Goal: Information Seeking & Learning: Check status

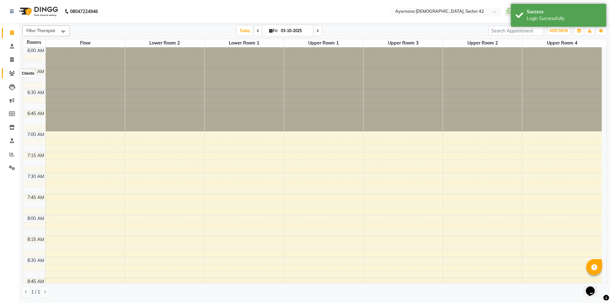
click at [12, 72] on icon at bounding box center [12, 73] width 6 height 5
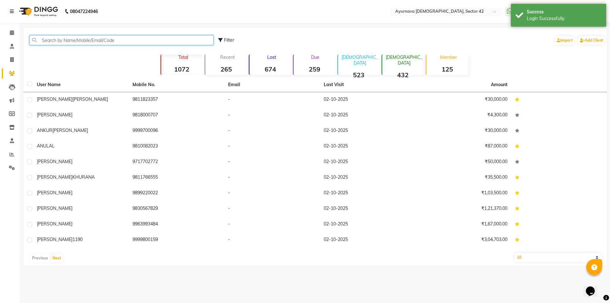
click at [153, 37] on input "text" at bounding box center [122, 40] width 184 height 10
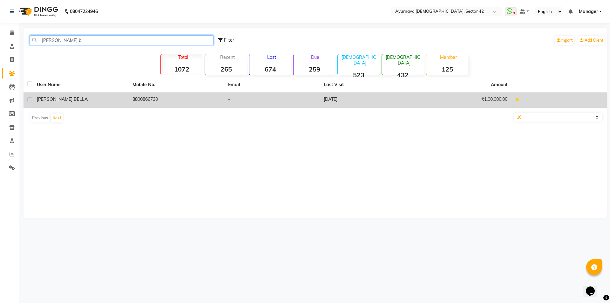
type input "anupam b"
click at [75, 102] on div "ANUPAM BELLA" at bounding box center [81, 99] width 88 height 7
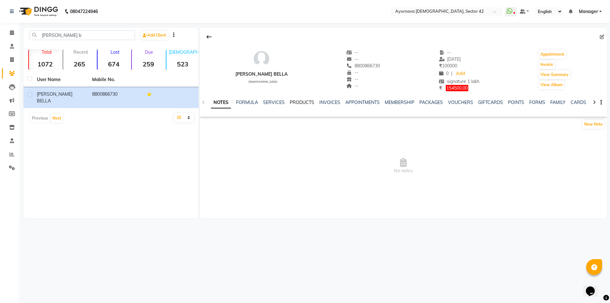
click at [297, 104] on link "PRODUCTS" at bounding box center [302, 102] width 24 height 6
click at [328, 100] on ul "NOTES FORMULA SERVICES PRODUCTS INVOICES APPOINTMENTS MEMBERSHIP PACKAGES VOUCH…" at bounding box center [402, 102] width 403 height 7
click at [337, 100] on link "APPOINTMENTS" at bounding box center [352, 102] width 34 height 6
click at [374, 102] on link "MEMBERSHIP" at bounding box center [380, 102] width 30 height 6
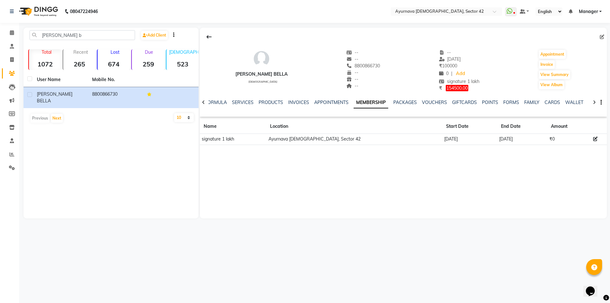
click at [497, 143] on td "29-05-2026" at bounding box center [522, 138] width 50 height 11
click at [552, 78] on button "View Summary" at bounding box center [554, 74] width 31 height 9
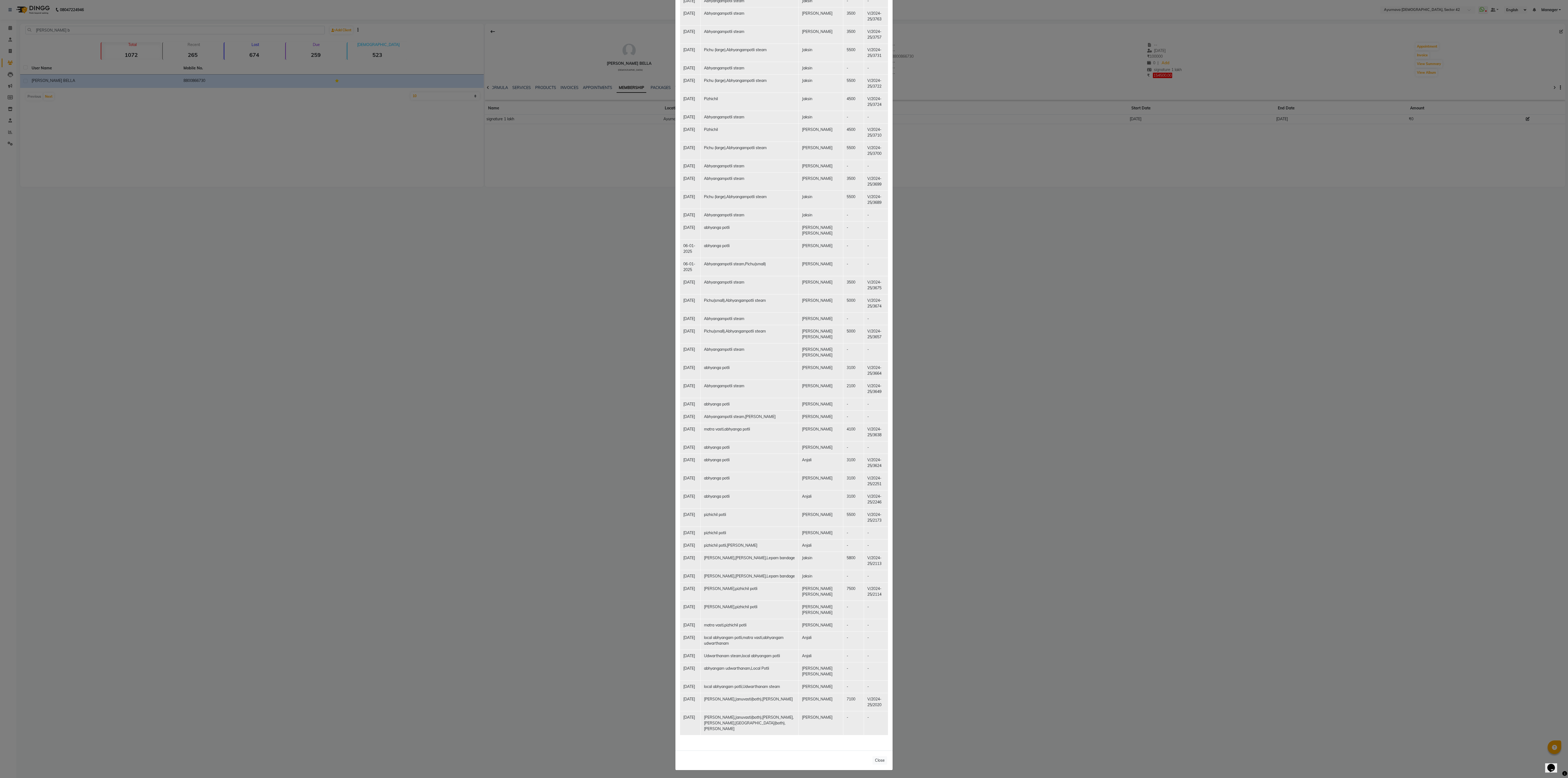
scroll to position [719, 0]
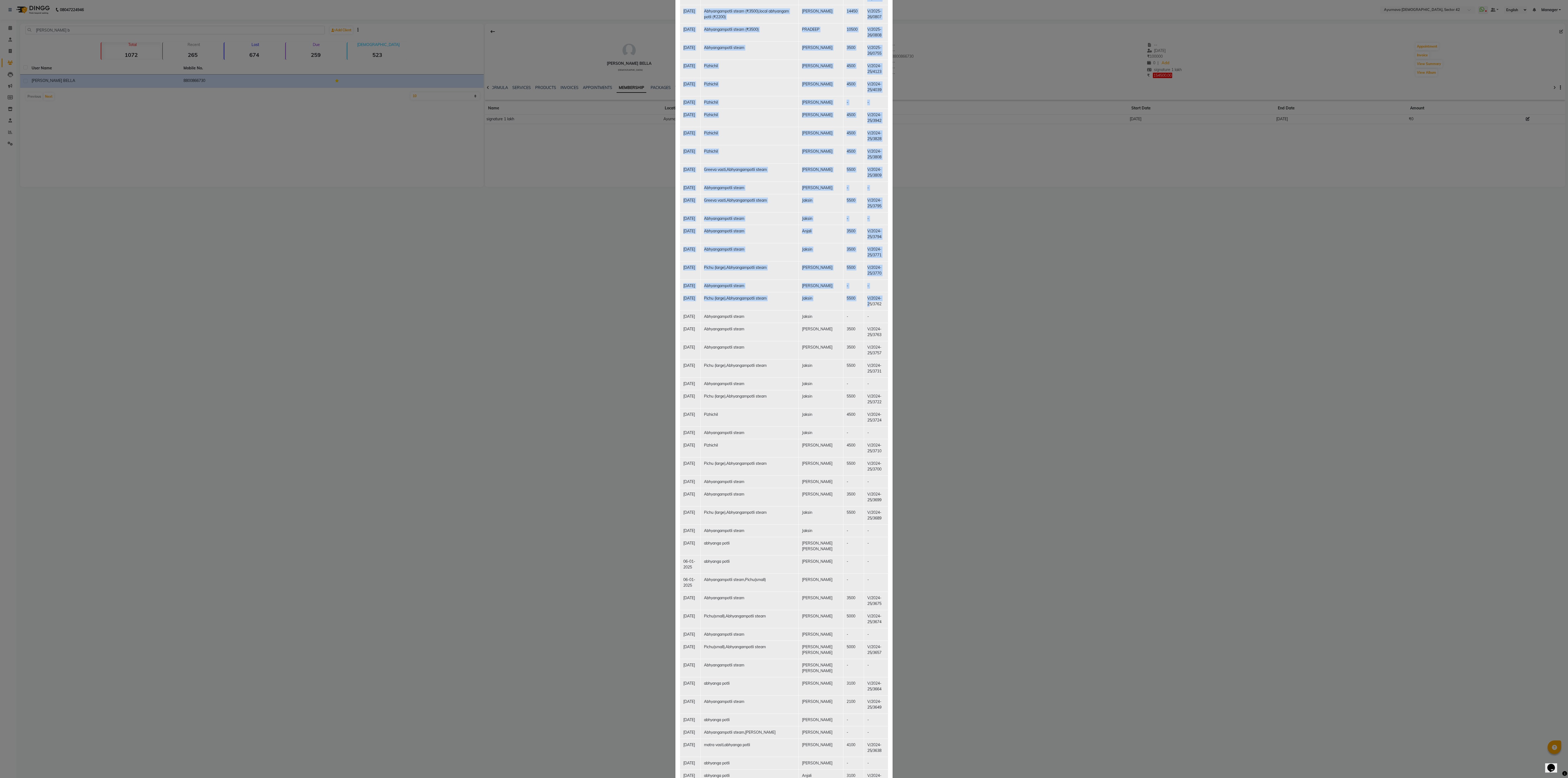
drag, startPoint x: 859, startPoint y: 373, endPoint x: 992, endPoint y: 373, distance: 133.0
click at [523, 259] on ngb-modal-window "Client Summary Print ANUPAM BELLA 8800866730 2025-09-03 signature 1 lakh Member…" at bounding box center [784, 389] width 1568 height 778
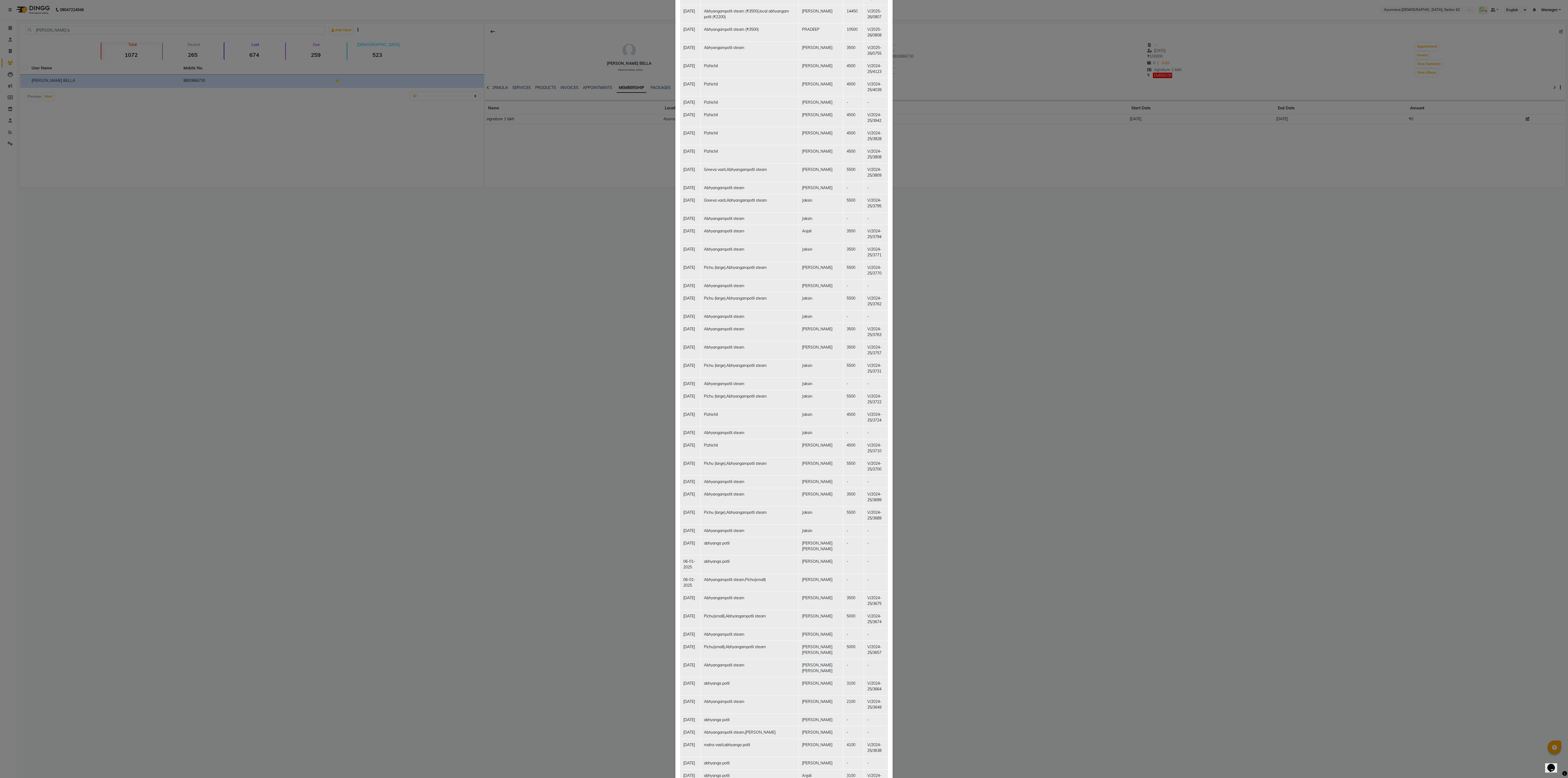
click at [523, 259] on ngb-modal-window "Client Summary Print ANUPAM BELLA 8800866730 2025-09-03 signature 1 lakh Member…" at bounding box center [784, 389] width 1568 height 778
drag, startPoint x: 1006, startPoint y: 377, endPoint x: 979, endPoint y: 386, distance: 28.5
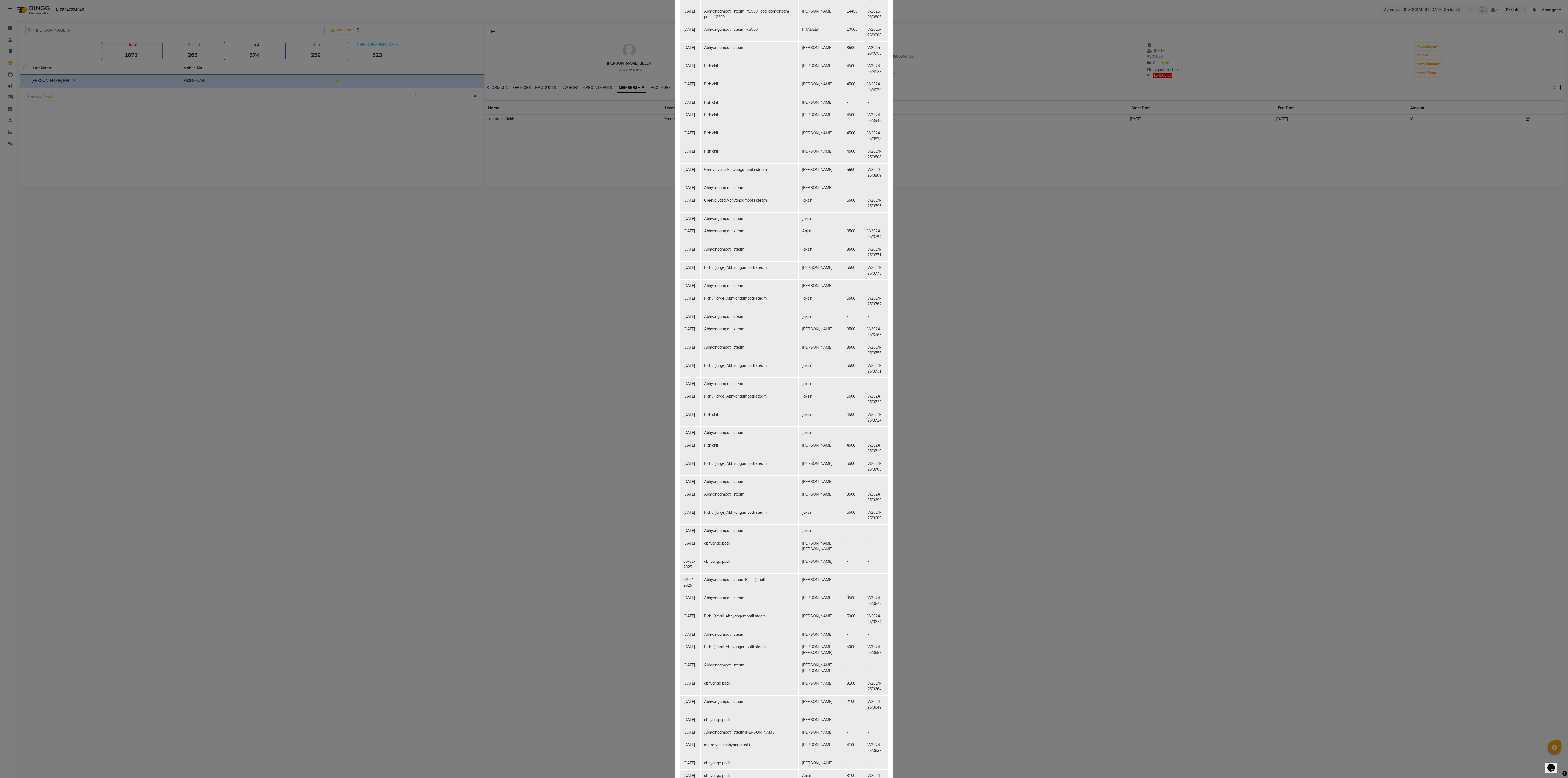
click at [523, 259] on ngb-modal-window "Client Summary Print ANUPAM BELLA 8800866730 2025-09-03 signature 1 lakh Member…" at bounding box center [784, 389] width 1568 height 778
drag, startPoint x: 628, startPoint y: 426, endPoint x: 628, endPoint y: 419, distance: 7.0
click at [523, 259] on ngb-modal-window "Client Summary Print ANUPAM BELLA 8800866730 2025-09-03 signature 1 lakh Member…" at bounding box center [784, 389] width 1568 height 778
drag, startPoint x: 628, startPoint y: 419, endPoint x: 637, endPoint y: 417, distance: 9.2
click at [523, 259] on ngb-modal-window "Client Summary Print ANUPAM BELLA 8800866730 2025-09-03 signature 1 lakh Member…" at bounding box center [784, 389] width 1568 height 778
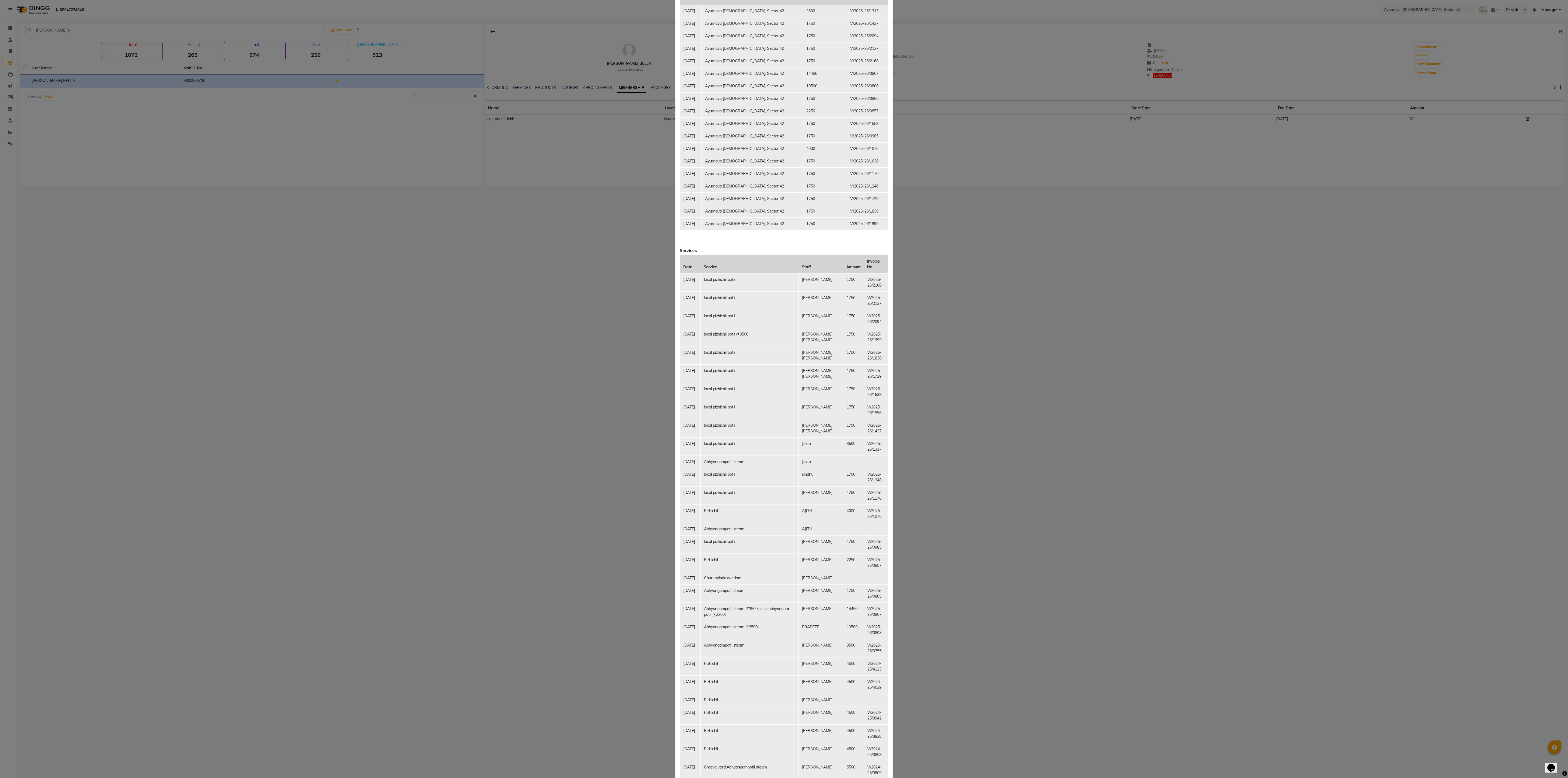
scroll to position [0, 0]
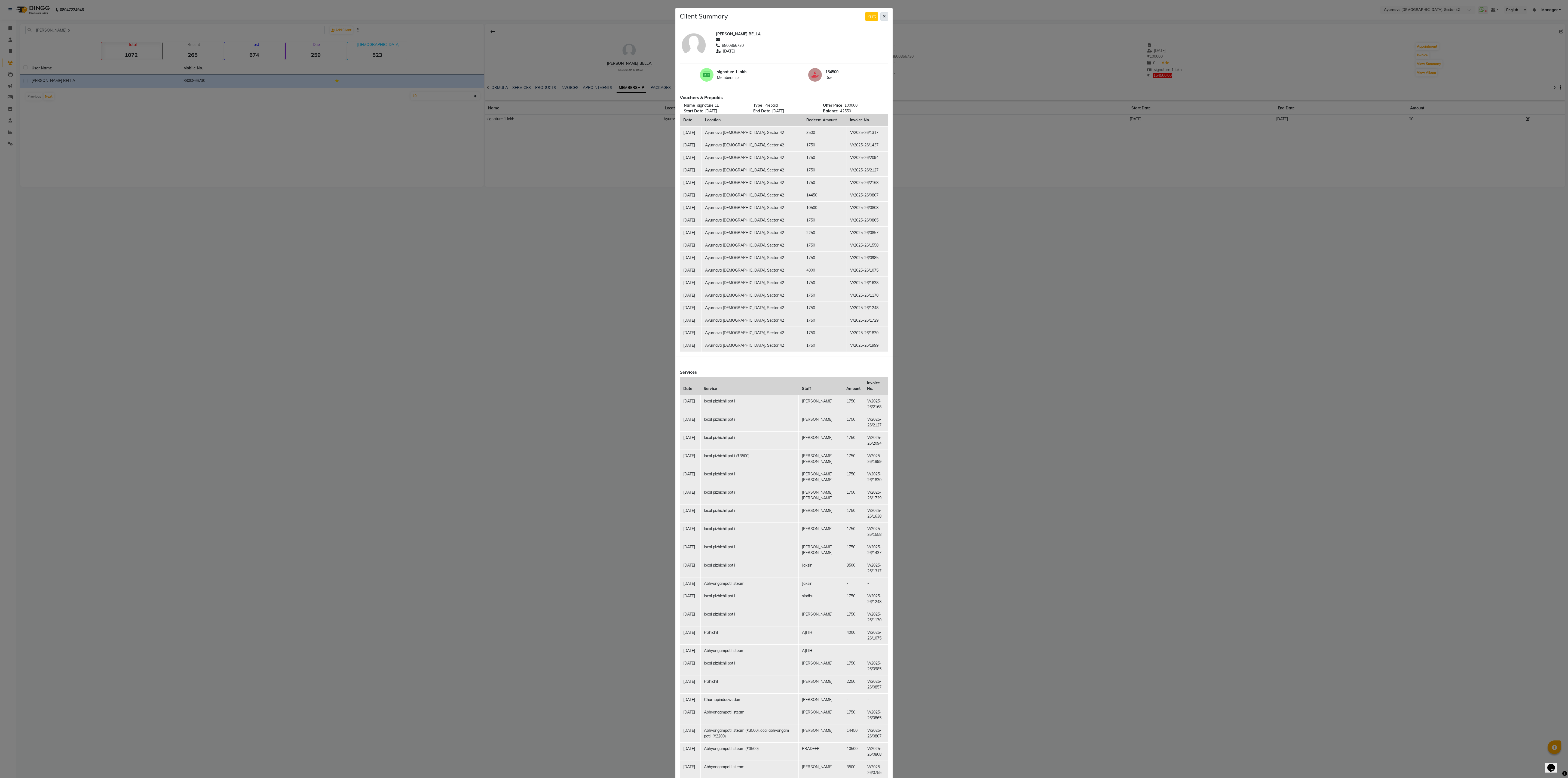
click at [523, 17] on button at bounding box center [884, 16] width 8 height 9
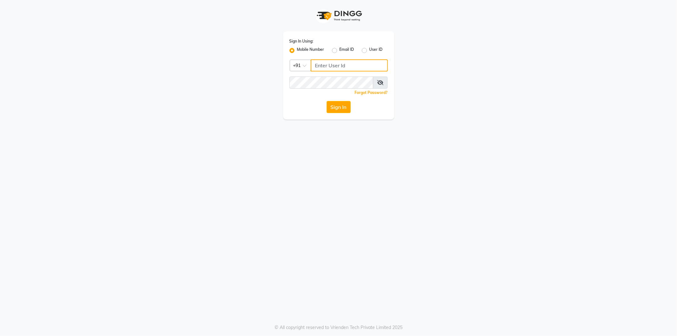
click at [356, 67] on input "Username" at bounding box center [349, 65] width 77 height 12
type input "8448946500"
click at [327, 101] on button "Sign In" at bounding box center [339, 107] width 24 height 12
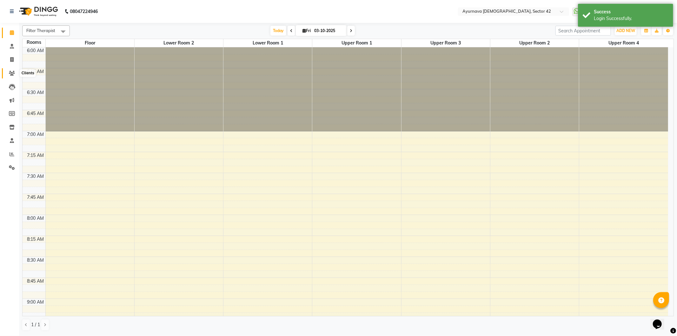
click at [9, 73] on icon at bounding box center [12, 73] width 6 height 5
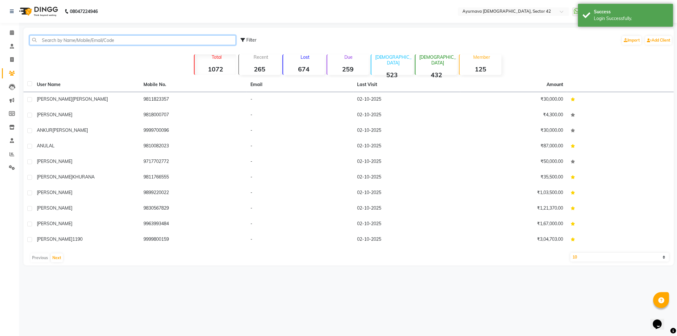
click at [81, 42] on input "text" at bounding box center [133, 40] width 206 height 10
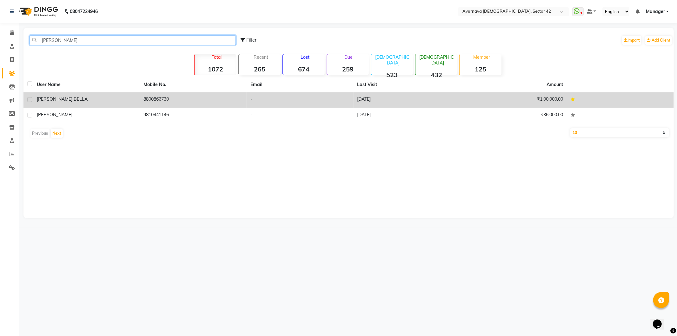
type input "anupam"
click at [69, 102] on div "ANUPAM BELLA" at bounding box center [86, 99] width 99 height 7
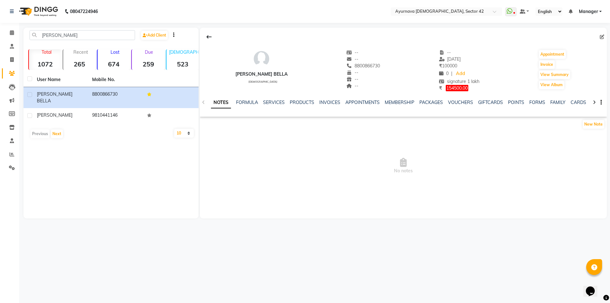
click at [464, 177] on span "No notes" at bounding box center [403, 166] width 407 height 64
click at [262, 71] on div "ANUPAM BELLA" at bounding box center [261, 74] width 52 height 7
click at [600, 37] on icon at bounding box center [602, 37] width 4 height 4
select select "female"
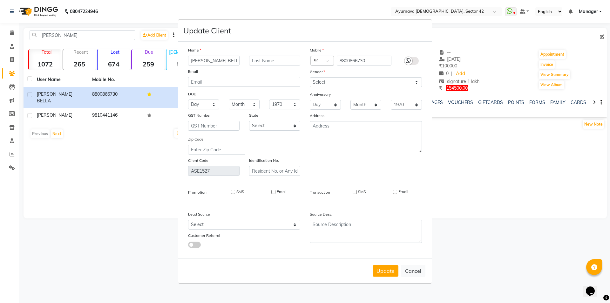
click at [229, 58] on input "ANUPAM BELLA" at bounding box center [213, 61] width 51 height 10
type input "ANUPAM Bhalla"
click at [386, 272] on button "Update" at bounding box center [386, 270] width 26 height 11
select select
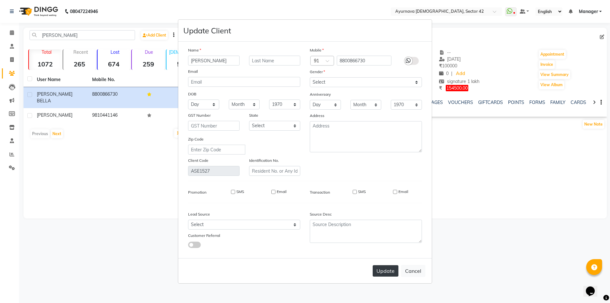
select select
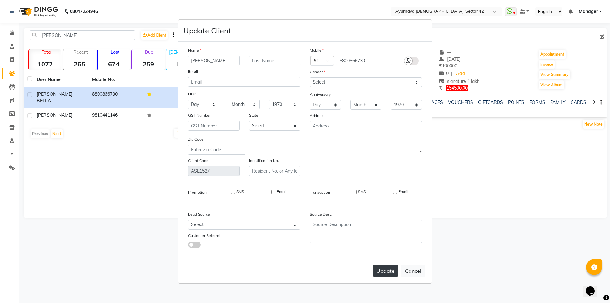
checkbox input "false"
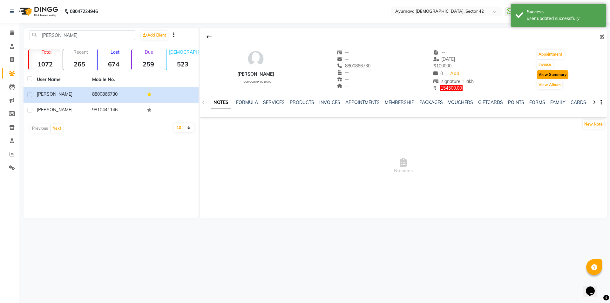
click at [543, 76] on button "View Summary" at bounding box center [552, 74] width 31 height 9
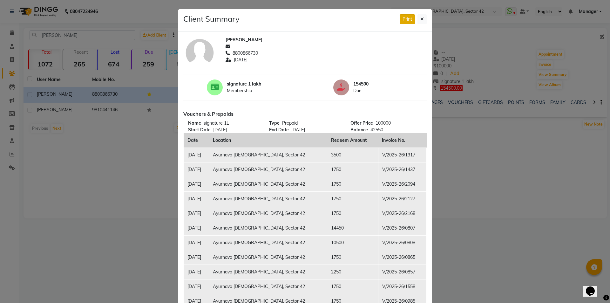
click at [409, 21] on button "Print" at bounding box center [407, 19] width 15 height 10
click at [420, 18] on icon at bounding box center [421, 19] width 3 height 4
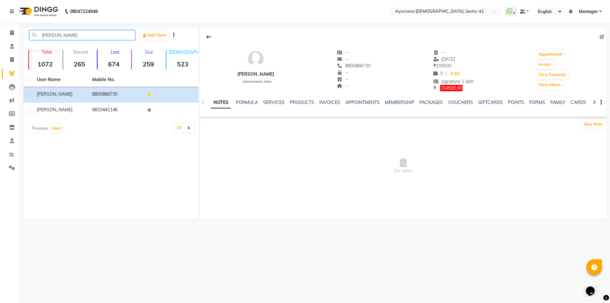
drag, startPoint x: 61, startPoint y: 31, endPoint x: 31, endPoint y: 36, distance: 30.2
click at [31, 36] on input "anupam" at bounding box center [82, 35] width 105 height 10
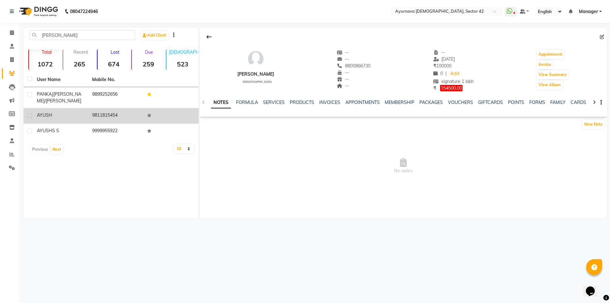
click at [67, 118] on td "AYUSH" at bounding box center [60, 116] width 55 height 16
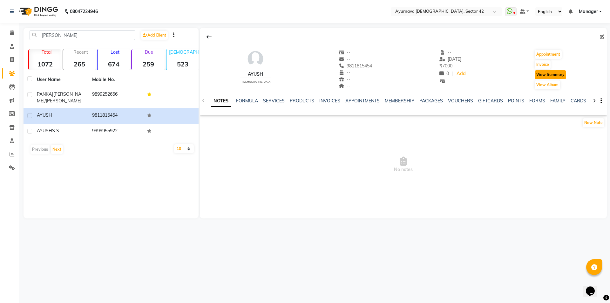
click at [545, 76] on button "View Summary" at bounding box center [550, 74] width 31 height 9
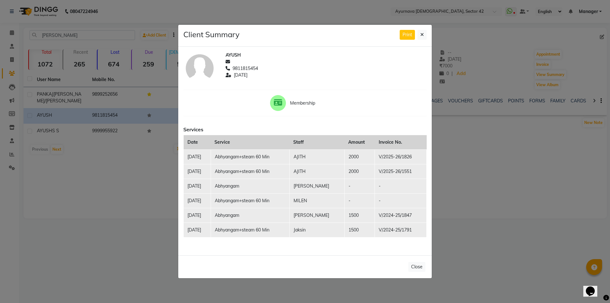
click at [426, 260] on div "Close" at bounding box center [304, 266] width 253 height 23
click at [423, 35] on icon at bounding box center [421, 34] width 3 height 4
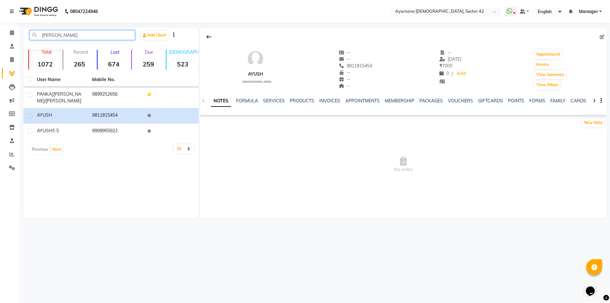
drag, startPoint x: 97, startPoint y: 38, endPoint x: 26, endPoint y: 38, distance: 70.8
click at [26, 38] on div "ayush" at bounding box center [82, 35] width 115 height 10
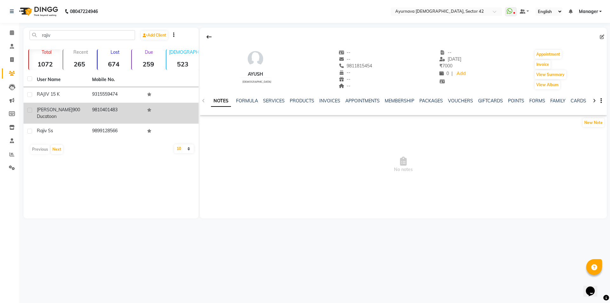
click at [52, 107] on span "Rajiv jain" at bounding box center [55, 110] width 36 height 6
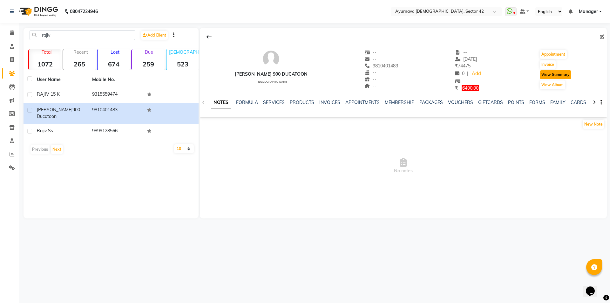
click at [555, 74] on button "View Summary" at bounding box center [555, 74] width 31 height 9
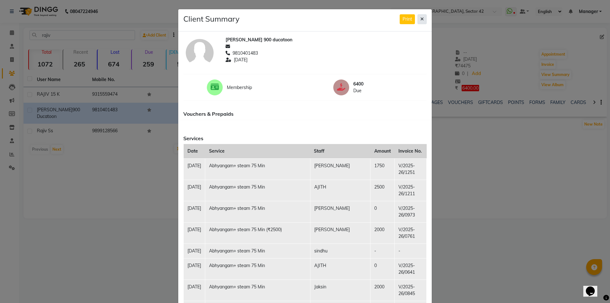
click at [420, 21] on icon at bounding box center [421, 19] width 3 height 4
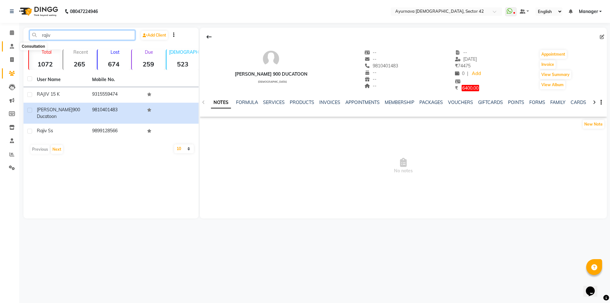
drag, startPoint x: 75, startPoint y: 36, endPoint x: 14, endPoint y: 43, distance: 62.1
click at [14, 43] on app-home "08047224946 Select Location × Ayurnava Ayurveda, Sector 42 WhatsApp Status ✕ St…" at bounding box center [305, 114] width 610 height 228
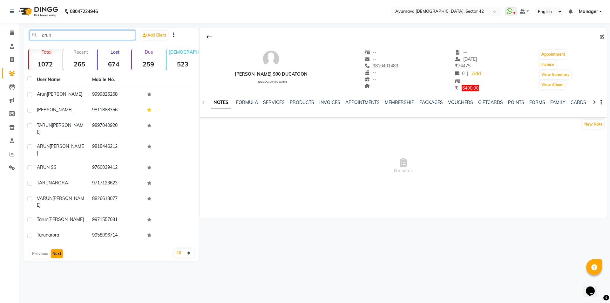
type input "arun"
click at [56, 249] on button "Next" at bounding box center [57, 253] width 12 height 9
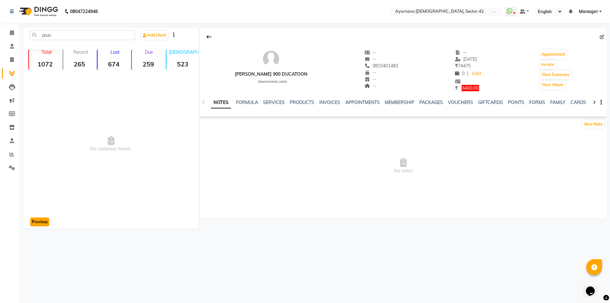
click at [42, 223] on button "Previous" at bounding box center [39, 221] width 19 height 9
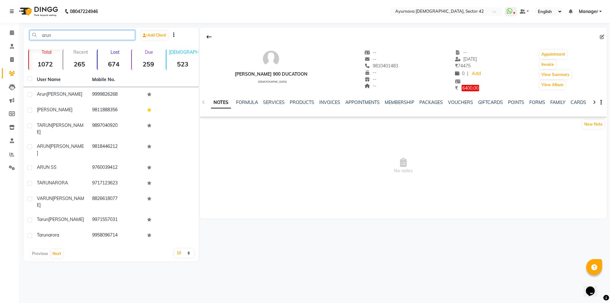
drag, startPoint x: 65, startPoint y: 37, endPoint x: 41, endPoint y: 41, distance: 24.0
click at [41, 41] on div "arun Add Client" at bounding box center [111, 37] width 172 height 15
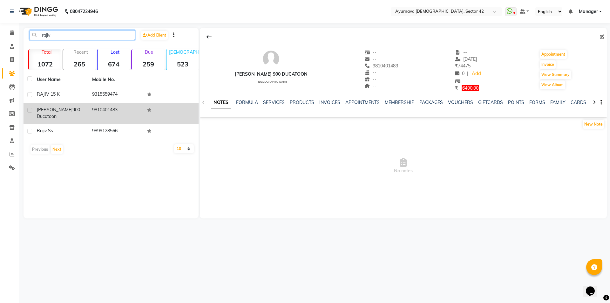
type input "rajiv"
click at [48, 116] on span "900 ducatoon" at bounding box center [58, 113] width 43 height 12
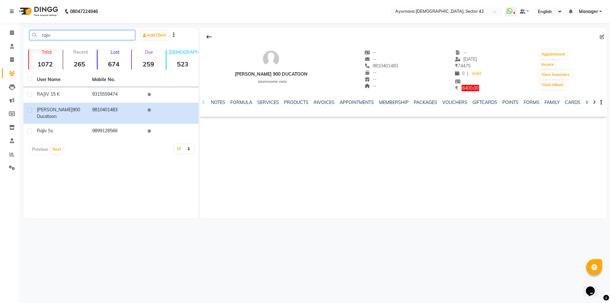
drag, startPoint x: 52, startPoint y: 35, endPoint x: 41, endPoint y: 40, distance: 12.7
click at [41, 40] on input "rajiv" at bounding box center [82, 35] width 105 height 10
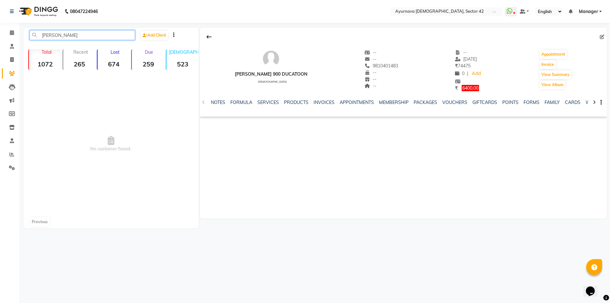
click at [69, 36] on input "rajiv jain" at bounding box center [82, 35] width 105 height 10
type input "r"
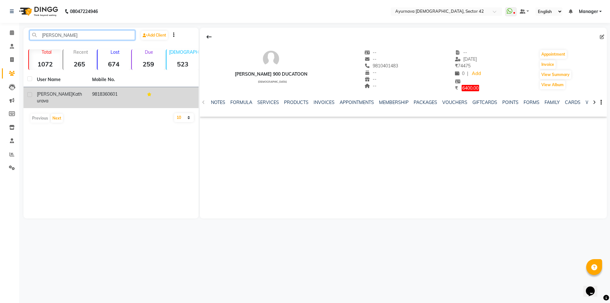
type input "ramani"
click at [93, 94] on td "9818360601" at bounding box center [115, 97] width 55 height 21
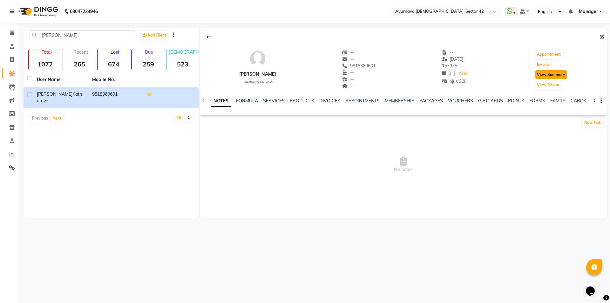
click at [553, 71] on button "View Summary" at bounding box center [550, 74] width 31 height 9
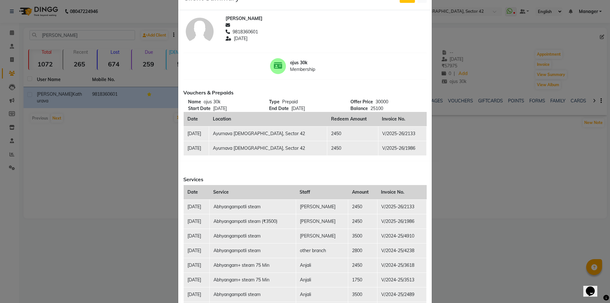
scroll to position [158, 0]
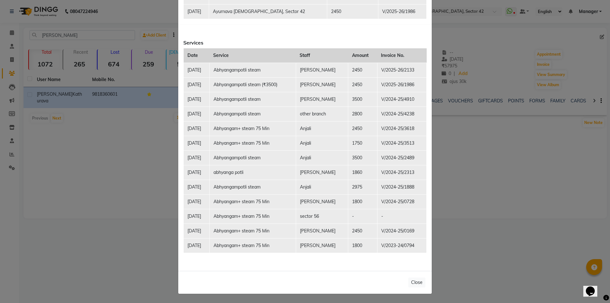
click at [329, 70] on td "[PERSON_NAME]" at bounding box center [322, 70] width 52 height 15
drag, startPoint x: 264, startPoint y: 70, endPoint x: 222, endPoint y: 71, distance: 41.9
click at [259, 71] on td "Abhyangampotli steam" at bounding box center [252, 70] width 86 height 15
click at [222, 71] on td "Abhyangampotli steam" at bounding box center [252, 70] width 86 height 15
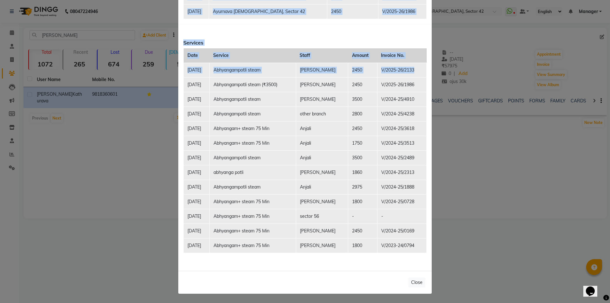
drag, startPoint x: 421, startPoint y: 70, endPoint x: 165, endPoint y: 73, distance: 256.0
click at [165, 73] on ngb-modal-window "Client Summary Print Ramani Kathurava 9818360601 2025-08-31 ojus 30k Membership…" at bounding box center [305, 151] width 610 height 303
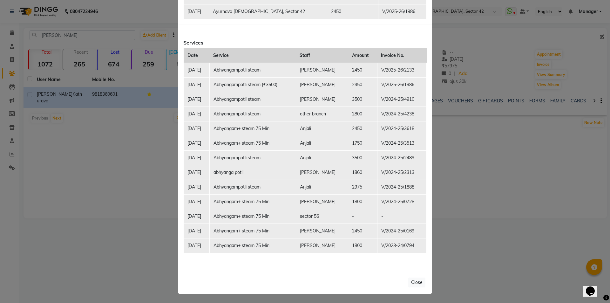
click at [534, 162] on ngb-modal-window "Client Summary Print Ramani Kathurava 9818360601 2025-08-31 ojus 30k Membership…" at bounding box center [305, 151] width 610 height 303
drag, startPoint x: 465, startPoint y: 150, endPoint x: 465, endPoint y: 154, distance: 4.2
click at [466, 152] on ngb-modal-window "Client Summary Print Ramani Kathurava 9818360601 2025-08-31 ojus 30k Membership…" at bounding box center [305, 151] width 610 height 303
drag, startPoint x: 424, startPoint y: 283, endPoint x: 419, endPoint y: 283, distance: 5.4
click at [424, 283] on div "Close" at bounding box center [304, 282] width 253 height 23
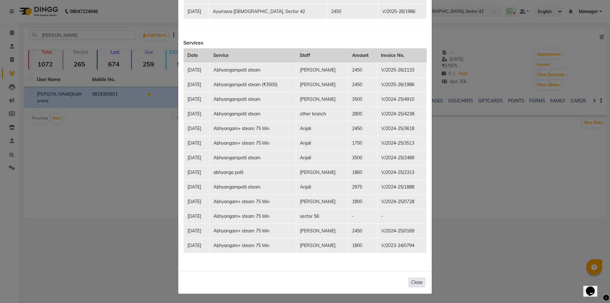
click at [414, 283] on button "Close" at bounding box center [416, 282] width 17 height 10
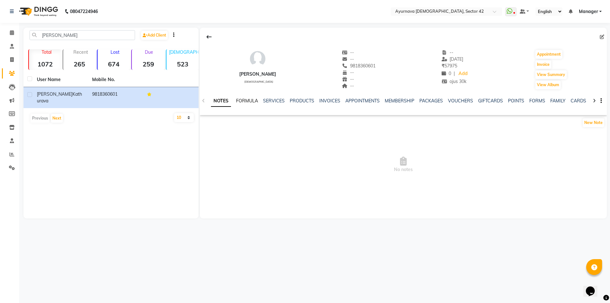
click at [246, 103] on link "FORMULA" at bounding box center [247, 101] width 22 height 6
click at [281, 101] on link "SERVICES" at bounding box center [273, 101] width 22 height 6
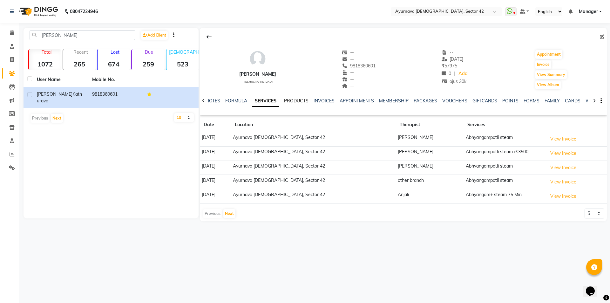
click at [303, 100] on link "PRODUCTS" at bounding box center [296, 101] width 24 height 6
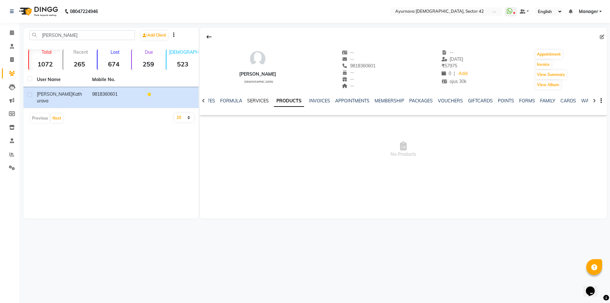
click at [264, 99] on link "SERVICES" at bounding box center [258, 101] width 22 height 6
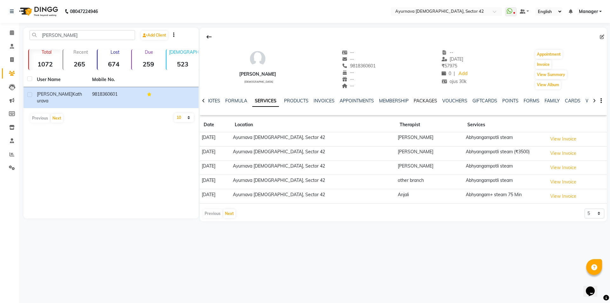
click at [418, 98] on link "PACKAGES" at bounding box center [426, 101] width 24 height 6
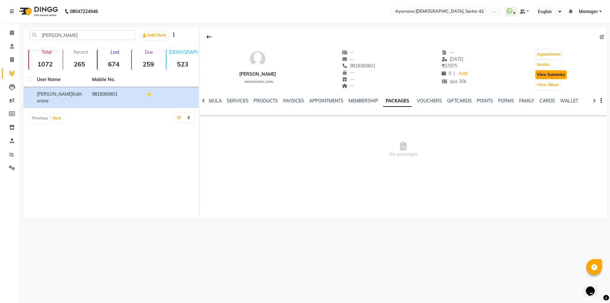
click at [552, 74] on button "View Summary" at bounding box center [550, 74] width 31 height 9
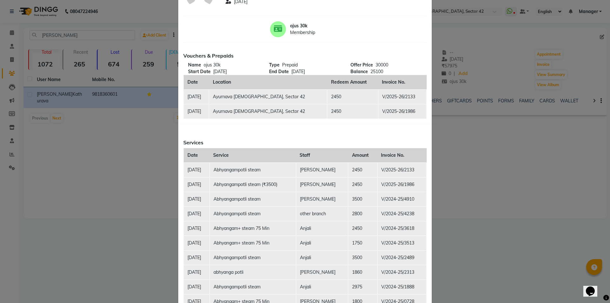
scroll to position [64, 0]
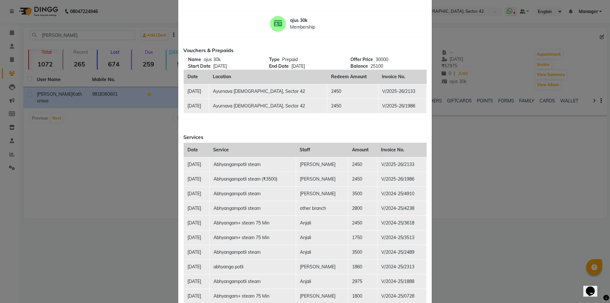
drag, startPoint x: 507, startPoint y: 159, endPoint x: 496, endPoint y: 157, distance: 11.1
click at [507, 159] on ngb-modal-window "Client Summary Print Ramani Kathurava 9818360601 2025-08-31 ojus 30k Membership…" at bounding box center [305, 151] width 610 height 303
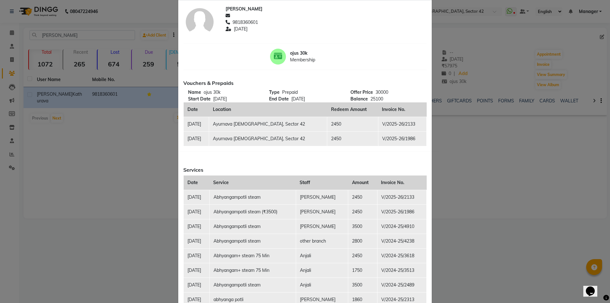
scroll to position [0, 0]
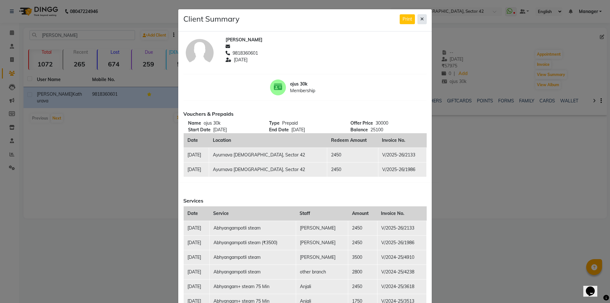
click at [420, 20] on icon at bounding box center [421, 19] width 3 height 4
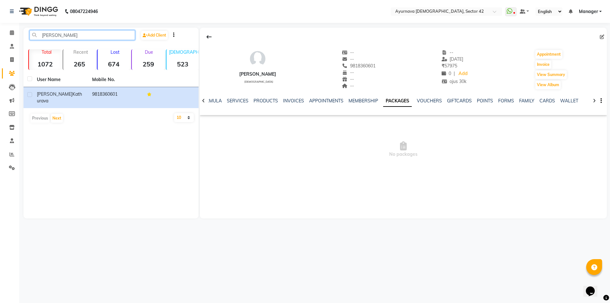
drag, startPoint x: 68, startPoint y: 38, endPoint x: 25, endPoint y: 37, distance: 42.9
click at [25, 37] on div "ramani" at bounding box center [82, 35] width 115 height 10
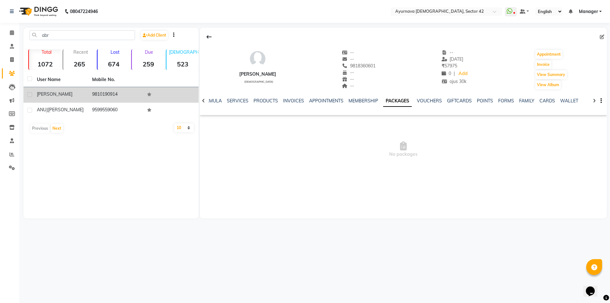
click at [70, 91] on div "abrol" at bounding box center [61, 94] width 48 height 7
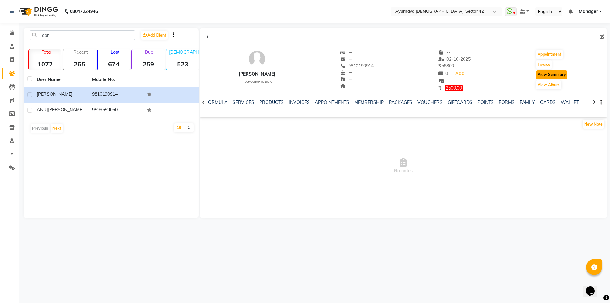
click at [536, 73] on button "View Summary" at bounding box center [551, 74] width 31 height 9
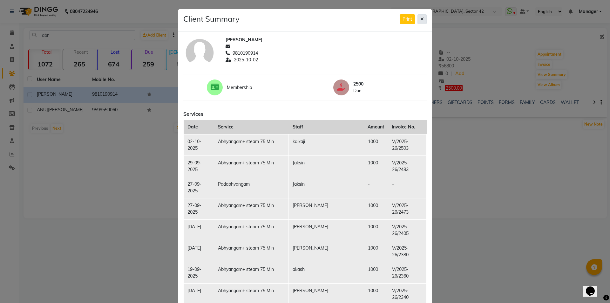
click at [420, 19] on icon at bounding box center [421, 19] width 3 height 4
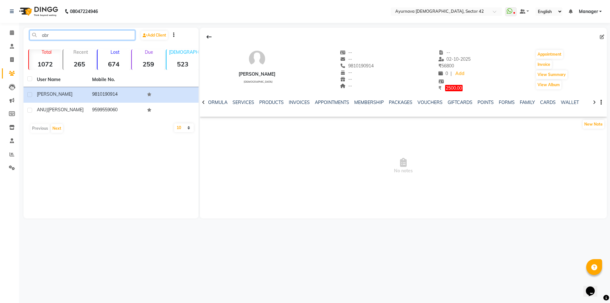
click at [57, 35] on input "abr" at bounding box center [82, 35] width 105 height 10
type input "a"
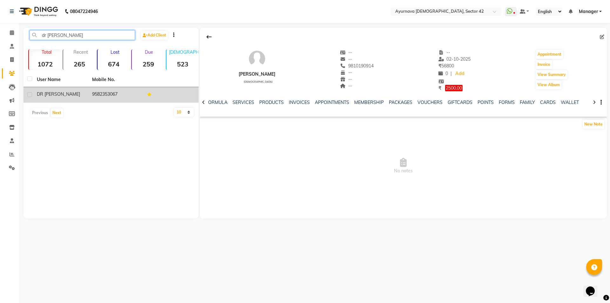
type input "dr asha"
drag, startPoint x: 115, startPoint y: 94, endPoint x: 132, endPoint y: 93, distance: 17.8
click at [118, 93] on td "9582353067" at bounding box center [115, 95] width 55 height 16
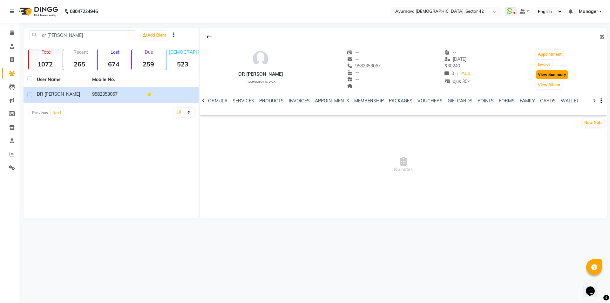
click at [553, 74] on button "View Summary" at bounding box center [551, 74] width 31 height 9
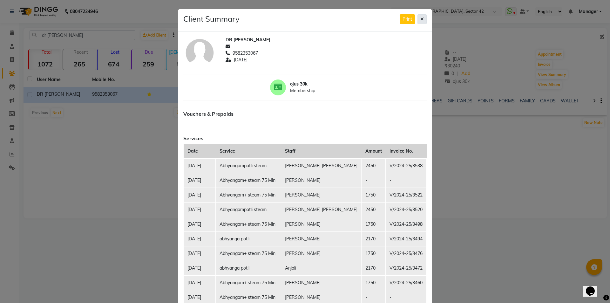
click at [420, 17] on icon at bounding box center [421, 19] width 3 height 4
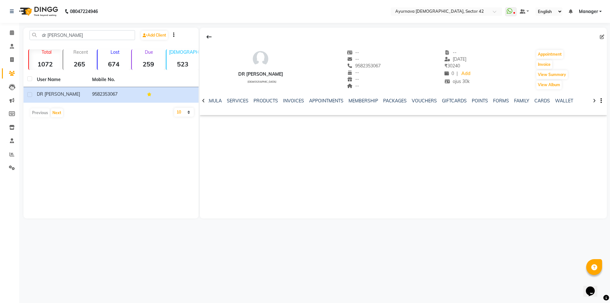
click at [69, 205] on div "dr asha Add Client Total 1072 Recent 265 Lost 674 Due 259 Male 523 Female 432 M…" at bounding box center [111, 123] width 175 height 191
click at [549, 73] on button "View Summary" at bounding box center [551, 74] width 31 height 9
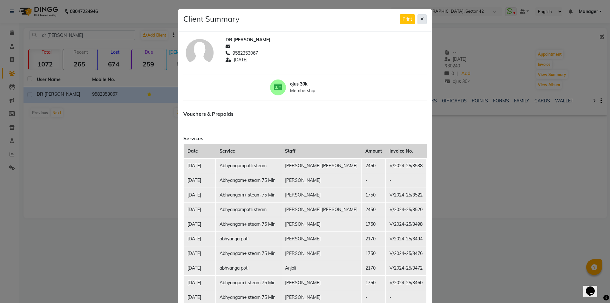
click at [420, 19] on icon at bounding box center [421, 19] width 3 height 4
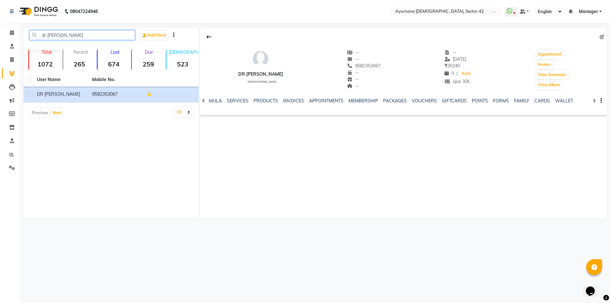
drag, startPoint x: 65, startPoint y: 35, endPoint x: 35, endPoint y: 40, distance: 30.3
click at [35, 40] on div "dr asha Add Client" at bounding box center [111, 37] width 172 height 15
click at [115, 37] on input "dr asha" at bounding box center [82, 35] width 105 height 10
drag, startPoint x: 89, startPoint y: 42, endPoint x: 36, endPoint y: 48, distance: 53.4
click at [36, 48] on div "dr asha Add Client Total 1072 Recent 265 Lost 674 Due 259 Male 523 Female 432 M…" at bounding box center [111, 123] width 175 height 191
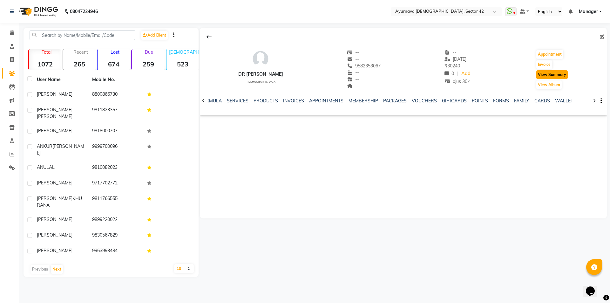
click at [556, 76] on button "View Summary" at bounding box center [551, 74] width 31 height 9
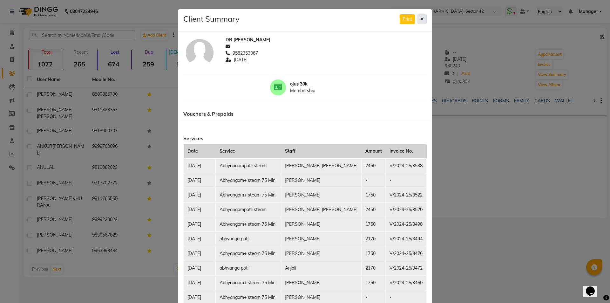
click at [420, 18] on icon at bounding box center [421, 19] width 3 height 4
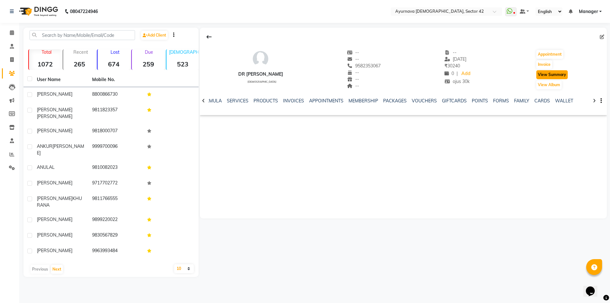
click at [538, 74] on button "View Summary" at bounding box center [551, 74] width 31 height 9
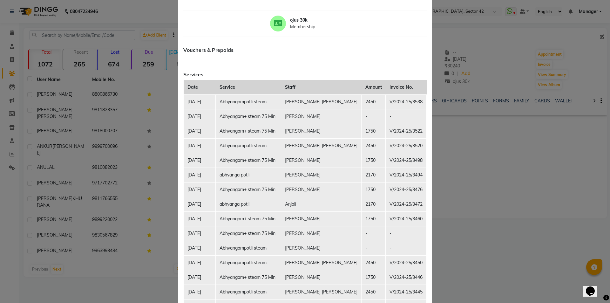
scroll to position [64, 0]
click at [535, 247] on ngb-modal-window "Client Summary Print DR ASHA 9582353067 2024-12-23 ojus 30k Membership Vouchers…" at bounding box center [305, 151] width 610 height 303
click at [471, 237] on ngb-modal-window "Client Summary Print DR ASHA 9582353067 2024-12-23 ojus 30k Membership Vouchers…" at bounding box center [305, 151] width 610 height 303
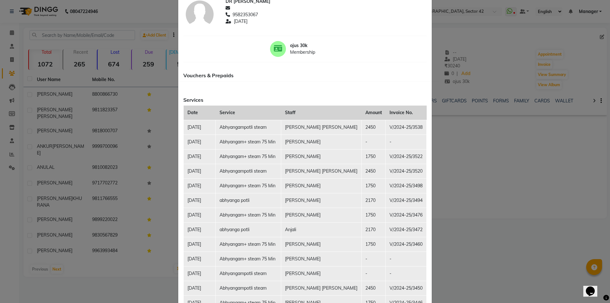
scroll to position [0, 0]
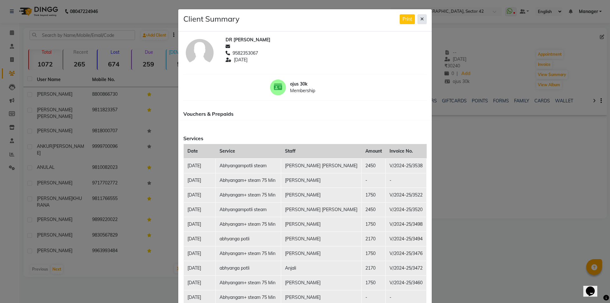
click at [417, 19] on button at bounding box center [421, 19] width 9 height 10
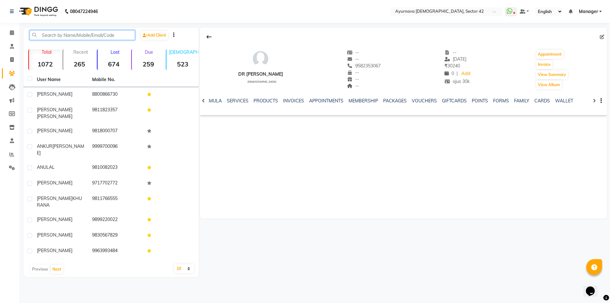
click at [93, 35] on input "text" at bounding box center [82, 35] width 105 height 10
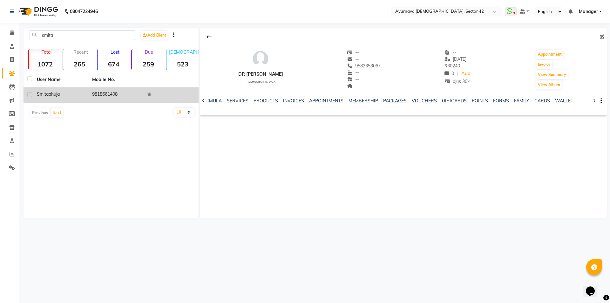
drag, startPoint x: 102, startPoint y: 96, endPoint x: 96, endPoint y: 93, distance: 7.3
click at [102, 96] on td "9818661408" at bounding box center [115, 95] width 55 height 16
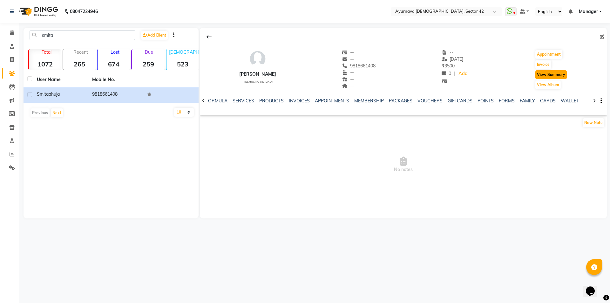
click at [555, 77] on button "View Summary" at bounding box center [550, 74] width 31 height 9
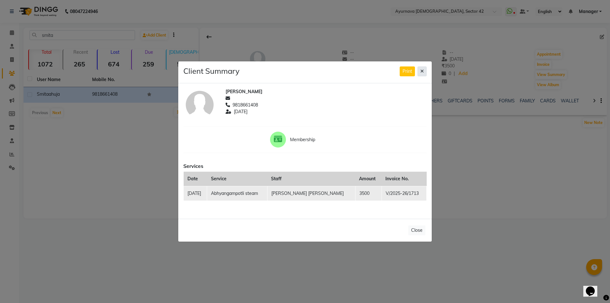
click at [422, 72] on icon at bounding box center [421, 71] width 3 height 4
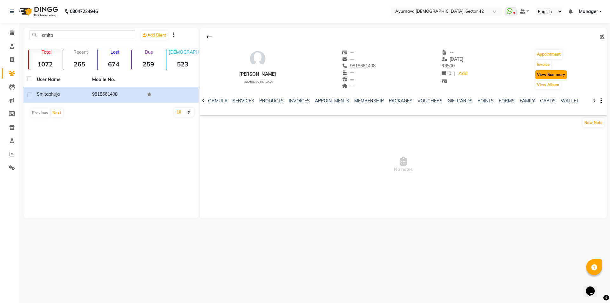
click at [538, 75] on button "View Summary" at bounding box center [550, 74] width 31 height 9
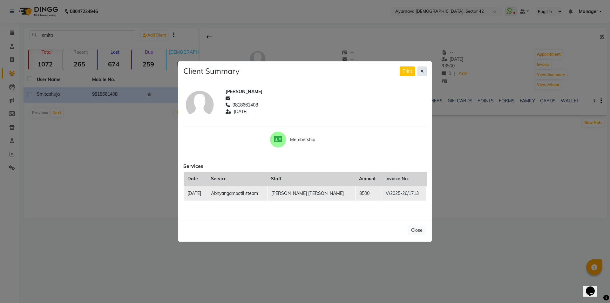
click at [420, 70] on icon at bounding box center [421, 71] width 3 height 4
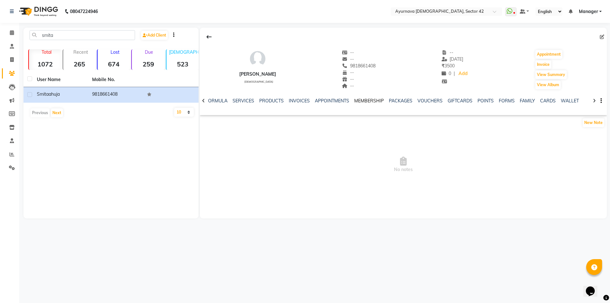
click at [359, 99] on link "MEMBERSHIP" at bounding box center [369, 101] width 30 height 6
click at [395, 101] on link "PACKAGES" at bounding box center [405, 101] width 24 height 6
click at [429, 99] on link "VOUCHERS" at bounding box center [429, 101] width 25 height 6
click at [451, 99] on link "GIFTCARDS" at bounding box center [454, 101] width 25 height 6
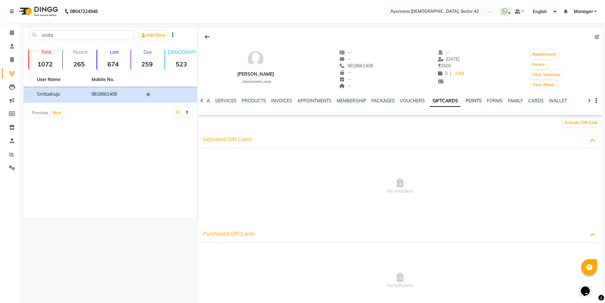
click at [472, 100] on link "POINTS" at bounding box center [474, 101] width 16 height 6
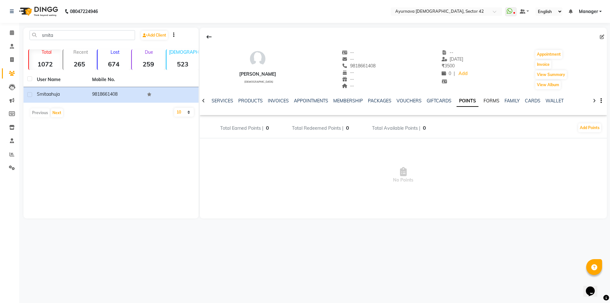
click at [483, 100] on link "FORMS" at bounding box center [491, 101] width 16 height 6
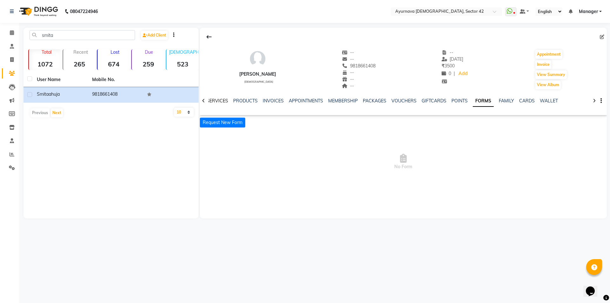
click at [220, 102] on link "SERVICES" at bounding box center [217, 101] width 22 height 6
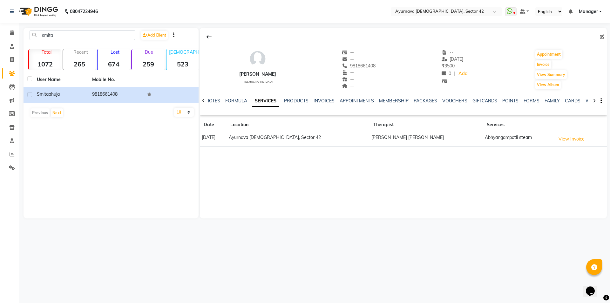
click at [394, 138] on td "[PERSON_NAME] [PERSON_NAME]" at bounding box center [425, 139] width 113 height 14
click at [202, 102] on icon at bounding box center [203, 100] width 3 height 4
click at [203, 102] on div "NOTES FORMULA SERVICES PRODUCTS INVOICES APPOINTMENTS MEMBERSHIP PACKAGES VOUCH…" at bounding box center [403, 101] width 407 height 22
click at [249, 102] on link "FORMULA" at bounding box center [241, 101] width 22 height 6
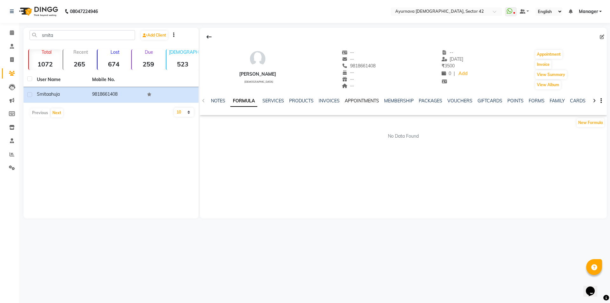
click at [367, 100] on link "APPOINTMENTS" at bounding box center [362, 101] width 34 height 6
click at [372, 100] on link "MEMBERSHIP" at bounding box center [380, 101] width 30 height 6
click at [397, 102] on link "PACKAGES" at bounding box center [405, 101] width 24 height 6
click at [266, 100] on link "PRODUCTS" at bounding box center [265, 101] width 24 height 6
click at [255, 101] on link "SERVICES" at bounding box center [258, 101] width 22 height 6
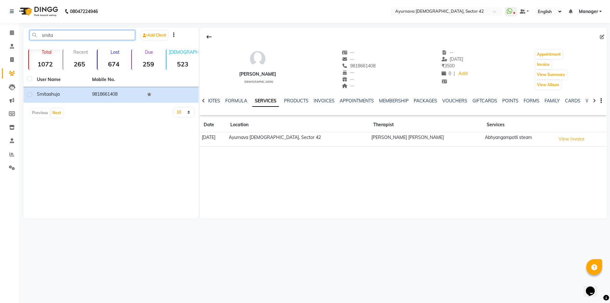
drag, startPoint x: 62, startPoint y: 38, endPoint x: 39, endPoint y: 40, distance: 23.3
click at [39, 40] on div "smita Add Client" at bounding box center [111, 37] width 172 height 15
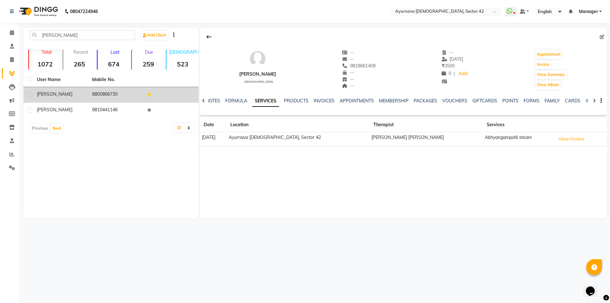
drag, startPoint x: 53, startPoint y: 97, endPoint x: 53, endPoint y: 92, distance: 5.1
click at [53, 96] on div "ANUPAM Bhalla" at bounding box center [61, 94] width 48 height 7
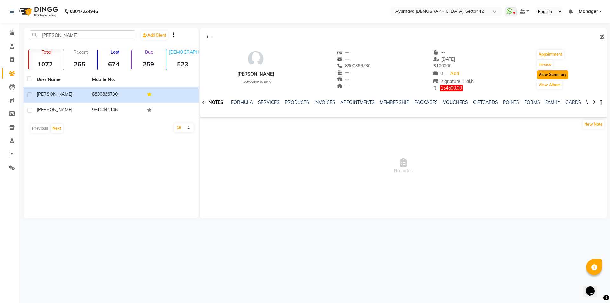
click at [545, 71] on button "View Summary" at bounding box center [552, 74] width 31 height 9
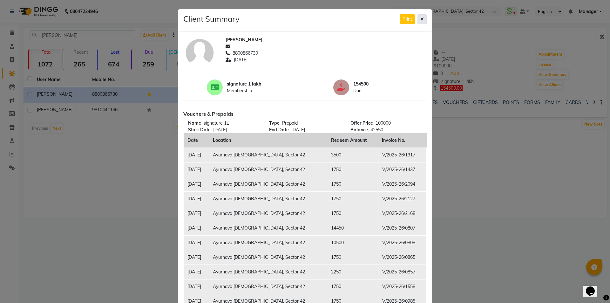
click at [420, 19] on icon at bounding box center [421, 19] width 3 height 4
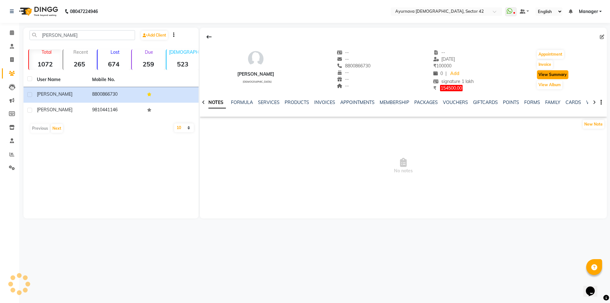
click at [549, 76] on button "View Summary" at bounding box center [552, 74] width 31 height 9
click at [550, 75] on button "View Summary" at bounding box center [552, 74] width 31 height 9
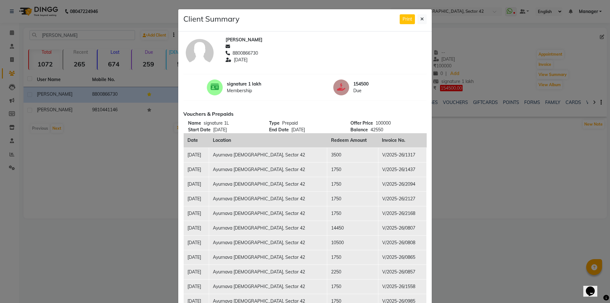
drag, startPoint x: 261, startPoint y: 39, endPoint x: 219, endPoint y: 45, distance: 42.9
click at [221, 45] on div "ANUPAM Bhalla 8800866730 2025-09-03" at bounding box center [326, 53] width 211 height 33
click at [289, 53] on div "8800866730" at bounding box center [326, 53] width 201 height 7
drag, startPoint x: 290, startPoint y: 130, endPoint x: 315, endPoint y: 132, distance: 24.8
click at [315, 132] on div "End Date 29-05-2026" at bounding box center [304, 129] width 71 height 7
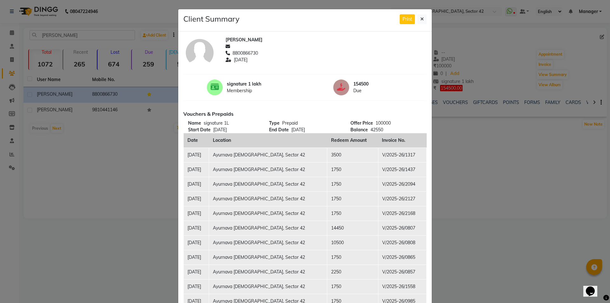
click at [309, 108] on div "Vouchers & Prepaids Name signature 1L Start Date 29-05-2025 Type Prepaid End Da…" at bounding box center [305, 261] width 253 height 307
drag, startPoint x: 289, startPoint y: 129, endPoint x: 313, endPoint y: 131, distance: 24.5
click at [305, 131] on span "29-05-2026" at bounding box center [298, 130] width 14 height 6
click at [310, 87] on div "signature 1 lakh Membership 154500 Due" at bounding box center [305, 87] width 253 height 16
click at [420, 18] on icon at bounding box center [421, 19] width 3 height 4
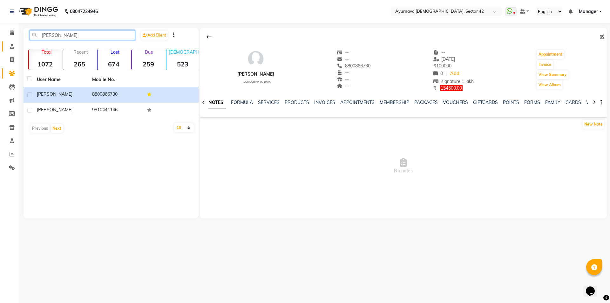
drag, startPoint x: 66, startPoint y: 36, endPoint x: 3, endPoint y: 45, distance: 63.6
click at [3, 45] on app-home "08047224946 Select Location × Ayurnava Ayurveda, Sector 42 WhatsApp Status ✕ St…" at bounding box center [305, 114] width 610 height 228
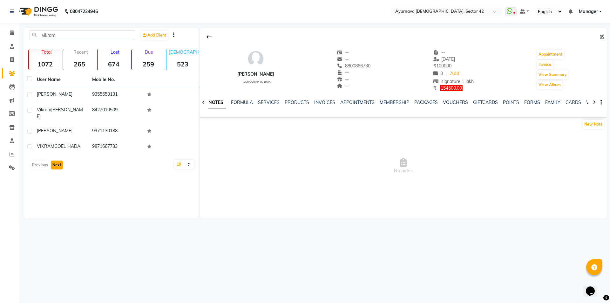
click at [57, 165] on button "Next" at bounding box center [57, 164] width 12 height 9
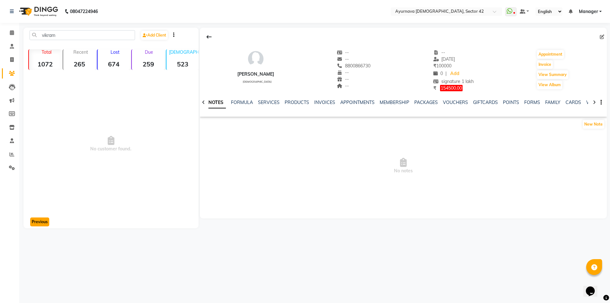
click at [38, 223] on button "Previous" at bounding box center [39, 221] width 19 height 9
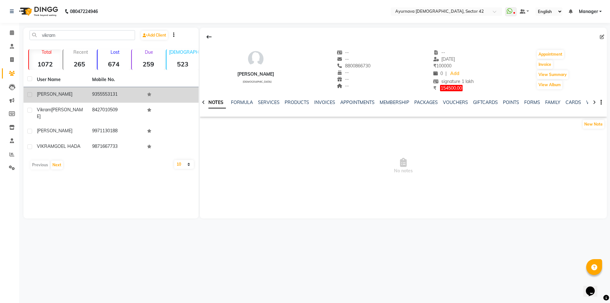
click at [51, 98] on td "vikram pawar" at bounding box center [60, 95] width 55 height 16
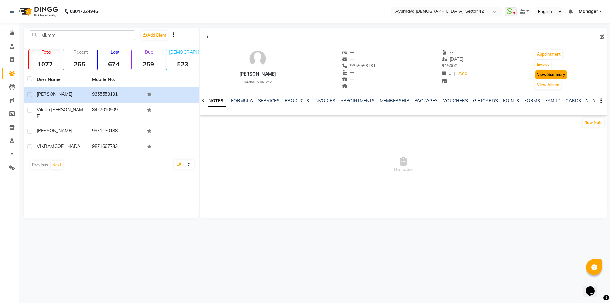
click at [559, 73] on button "View Summary" at bounding box center [550, 74] width 31 height 9
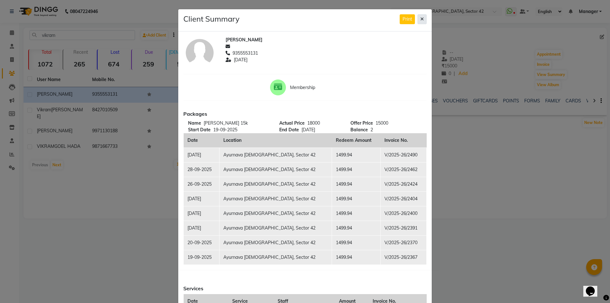
click at [422, 17] on button at bounding box center [421, 19] width 9 height 10
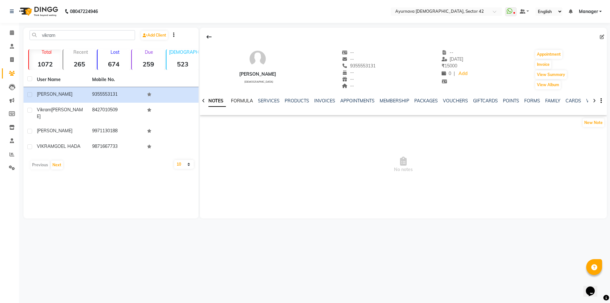
click at [239, 100] on link "FORMULA" at bounding box center [242, 101] width 22 height 6
click at [278, 103] on link "SERVICES" at bounding box center [273, 101] width 22 height 6
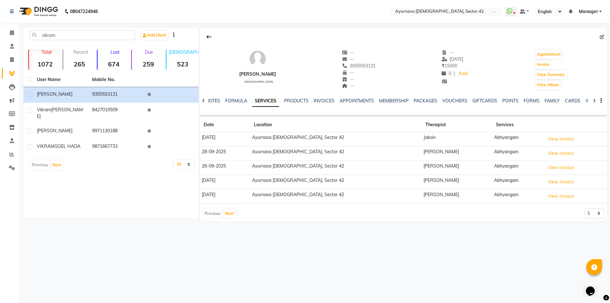
click at [204, 103] on icon at bounding box center [203, 100] width 3 height 4
drag, startPoint x: 68, startPoint y: 35, endPoint x: 18, endPoint y: 44, distance: 51.4
click at [22, 44] on main "vikram Add Client Total 1072 Recent 265 Lost 674 Due 259 Male 523 Female 432 Me…" at bounding box center [314, 129] width 591 height 203
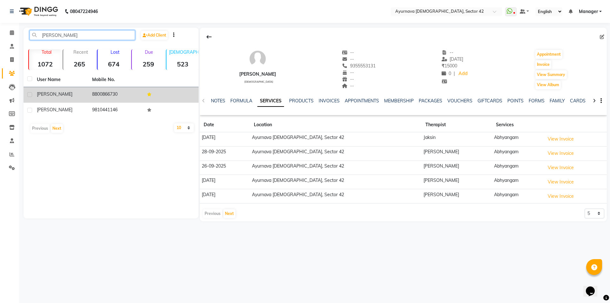
type input "anupam"
click at [50, 92] on span "ANUPAM Bhalla" at bounding box center [55, 94] width 36 height 6
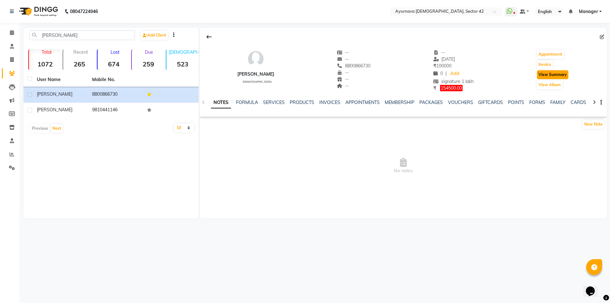
click at [542, 75] on button "View Summary" at bounding box center [552, 74] width 31 height 9
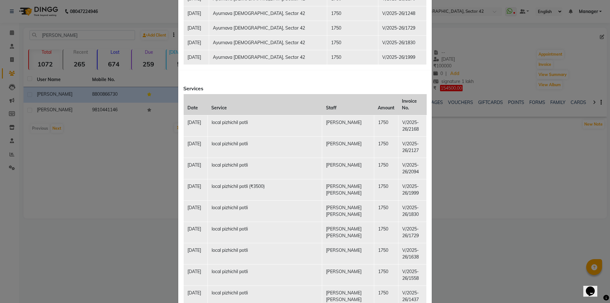
scroll to position [349, 0]
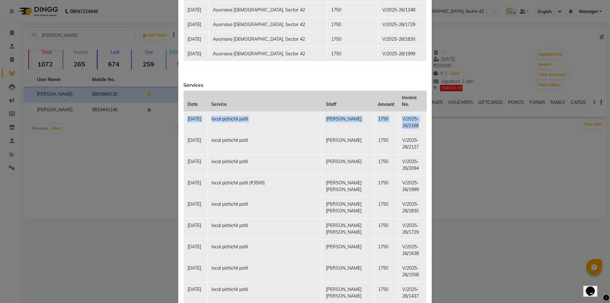
drag, startPoint x: 184, startPoint y: 112, endPoint x: 413, endPoint y: 117, distance: 229.4
click at [413, 117] on tr "03-09-2025 local pizhichil potli Akhila 1750 V/2025-26/2168" at bounding box center [305, 121] width 243 height 21
click at [465, 154] on ngb-modal-window "Client Summary Print ANUPAM Bhalla 8800866730 2025-09-03 signature 1 lakh Membe…" at bounding box center [305, 151] width 610 height 303
drag, startPoint x: 186, startPoint y: 113, endPoint x: 414, endPoint y: 118, distance: 228.4
click at [414, 118] on tr "03-09-2025 local pizhichil potli Akhila 1750 V/2025-26/2168" at bounding box center [305, 121] width 243 height 21
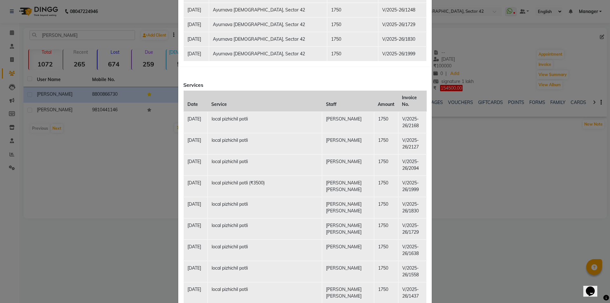
click at [458, 148] on ngb-modal-window "Client Summary Print ANUPAM Bhalla 8800866730 2025-09-03 signature 1 lakh Membe…" at bounding box center [305, 151] width 610 height 303
drag, startPoint x: 181, startPoint y: 134, endPoint x: 453, endPoint y: 145, distance: 272.4
click at [420, 143] on tr "30-08-2025 local pizhichil potli Akhila 1750 V/2025-26/2127" at bounding box center [305, 143] width 243 height 21
click at [471, 145] on ngb-modal-window "Client Summary Print ANUPAM Bhalla 8800866730 2025-09-03 signature 1 lakh Membe…" at bounding box center [305, 151] width 610 height 303
drag, startPoint x: 185, startPoint y: 113, endPoint x: 417, endPoint y: 123, distance: 231.7
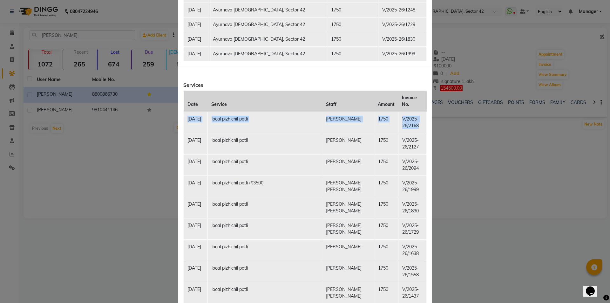
click at [417, 123] on tr "03-09-2025 local pizhichil potli Akhila 1750 V/2025-26/2168" at bounding box center [305, 121] width 243 height 21
click at [444, 129] on ngb-modal-window "Client Summary Print ANUPAM Bhalla 8800866730 2025-09-03 signature 1 lakh Membe…" at bounding box center [305, 151] width 610 height 303
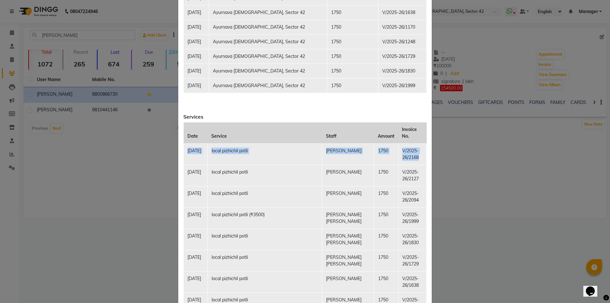
drag, startPoint x: 186, startPoint y: 143, endPoint x: 416, endPoint y: 148, distance: 230.0
click at [416, 148] on tr "03-09-2025 local pizhichil potli Akhila 1750 V/2025-26/2168" at bounding box center [305, 153] width 243 height 21
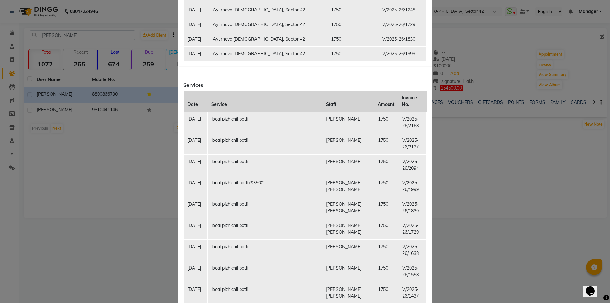
drag, startPoint x: 400, startPoint y: 155, endPoint x: 362, endPoint y: 154, distance: 37.5
click at [398, 155] on td "V/2025-26/2094" at bounding box center [412, 164] width 28 height 21
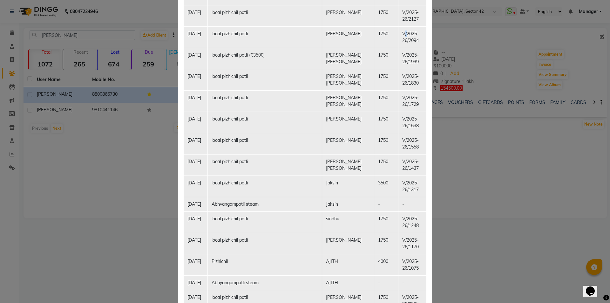
scroll to position [318, 0]
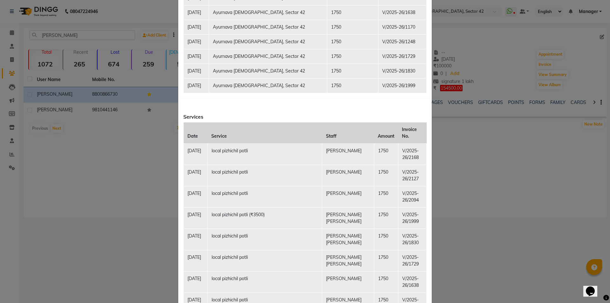
click at [454, 190] on ngb-modal-window "Client Summary Print ANUPAM Bhalla 8800866730 2025-09-03 signature 1 lakh Membe…" at bounding box center [305, 151] width 610 height 303
drag, startPoint x: 183, startPoint y: 143, endPoint x: 421, endPoint y: 152, distance: 238.7
click at [421, 152] on tr "03-09-2025 local pizhichil potli Akhila 1750 V/2025-26/2168" at bounding box center [305, 153] width 243 height 21
click at [450, 152] on ngb-modal-window "Client Summary Print ANUPAM Bhalla 8800866730 2025-09-03 signature 1 lakh Membe…" at bounding box center [305, 151] width 610 height 303
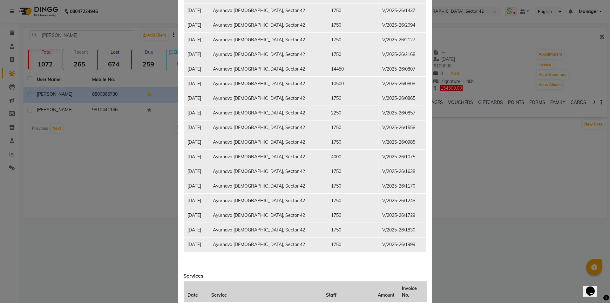
scroll to position [0, 0]
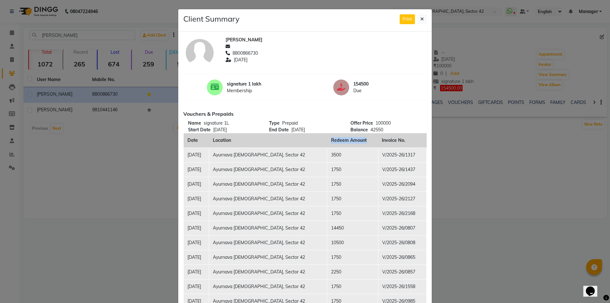
drag, startPoint x: 318, startPoint y: 140, endPoint x: 355, endPoint y: 142, distance: 37.2
click at [355, 142] on th "Redeem Amount" at bounding box center [352, 140] width 51 height 15
drag, startPoint x: 373, startPoint y: 139, endPoint x: 398, endPoint y: 143, distance: 25.1
click at [398, 143] on th "Invoice No." at bounding box center [402, 140] width 48 height 15
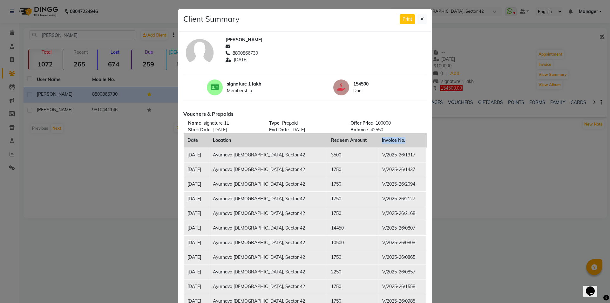
click at [399, 143] on th "Invoice No." at bounding box center [402, 140] width 48 height 15
drag, startPoint x: 224, startPoint y: 138, endPoint x: 259, endPoint y: 145, distance: 36.1
click at [259, 145] on th "Location" at bounding box center [268, 140] width 118 height 15
click at [260, 145] on th "Location" at bounding box center [268, 140] width 118 height 15
drag, startPoint x: 183, startPoint y: 139, endPoint x: 199, endPoint y: 141, distance: 16.0
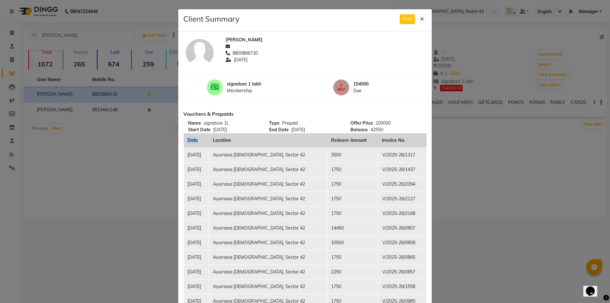
click at [199, 141] on th "Date" at bounding box center [196, 140] width 25 height 15
click at [201, 141] on th "Date" at bounding box center [196, 140] width 25 height 15
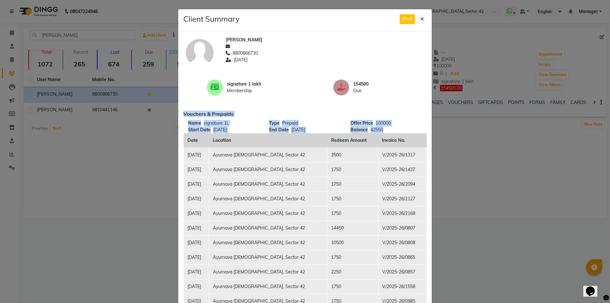
drag, startPoint x: 181, startPoint y: 113, endPoint x: 395, endPoint y: 129, distance: 214.9
click at [391, 129] on div "Vouchers & Prepaids Name signature 1L Start Date 29-05-2025 Type Prepaid End Da…" at bounding box center [305, 261] width 253 height 307
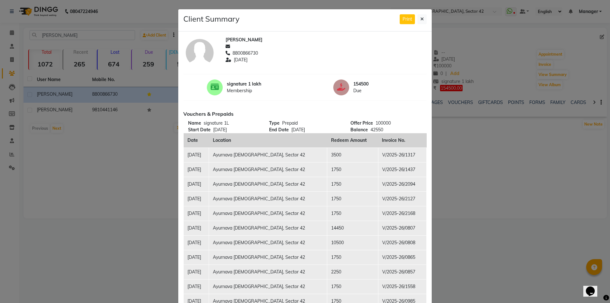
click at [460, 146] on ngb-modal-window "Client Summary Print ANUPAM Bhalla 8800866730 2025-09-03 signature 1 lakh Membe…" at bounding box center [305, 151] width 610 height 303
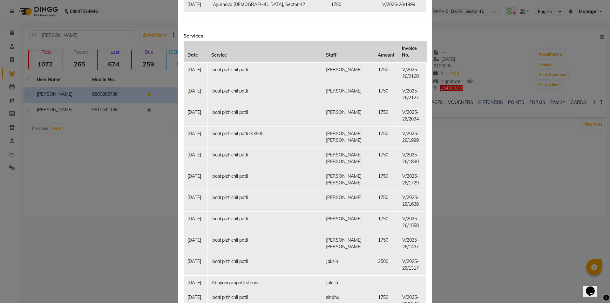
scroll to position [413, 0]
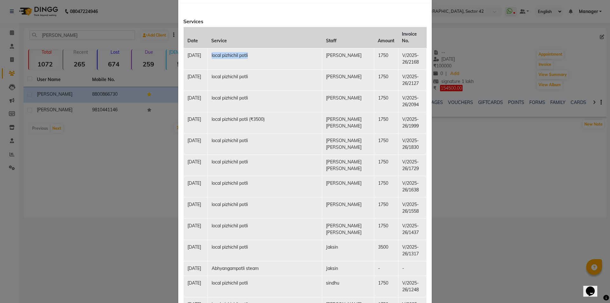
drag, startPoint x: 206, startPoint y: 51, endPoint x: 251, endPoint y: 52, distance: 45.4
click at [251, 52] on tr "03-09-2025 local pizhichil potli Akhila 1750 V/2025-26/2168" at bounding box center [305, 58] width 243 height 21
click at [252, 52] on td "local pizhichil potli" at bounding box center [264, 58] width 115 height 21
drag, startPoint x: 210, startPoint y: 49, endPoint x: 266, endPoint y: 52, distance: 56.9
click at [266, 52] on td "local pizhichil potli" at bounding box center [264, 58] width 115 height 21
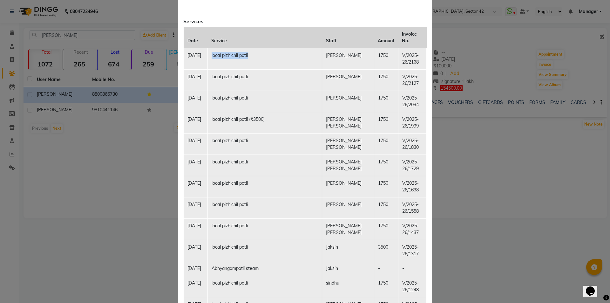
click at [266, 52] on td "local pizhichil potli" at bounding box center [264, 58] width 115 height 21
drag, startPoint x: 210, startPoint y: 50, endPoint x: 251, endPoint y: 50, distance: 41.0
click at [251, 50] on td "local pizhichil potli" at bounding box center [264, 58] width 115 height 21
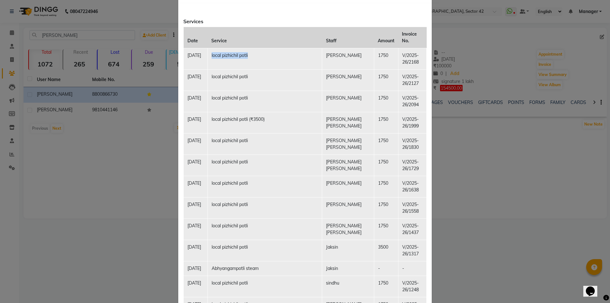
drag, startPoint x: 209, startPoint y: 48, endPoint x: 253, endPoint y: 51, distance: 44.3
click at [253, 51] on td "local pizhichil potli" at bounding box center [264, 58] width 115 height 21
drag, startPoint x: 210, startPoint y: 49, endPoint x: 251, endPoint y: 49, distance: 41.0
click at [251, 49] on td "local pizhichil potli" at bounding box center [264, 58] width 115 height 21
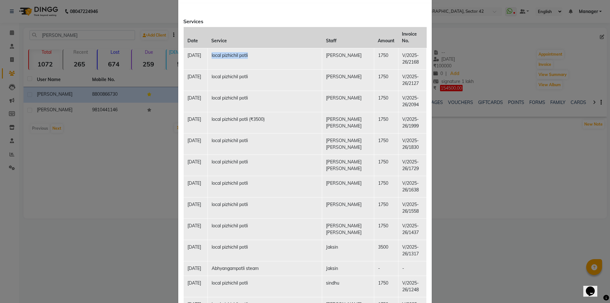
click at [251, 49] on td "local pizhichil potli" at bounding box center [264, 58] width 115 height 21
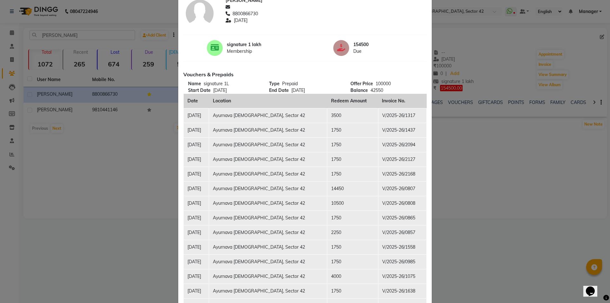
scroll to position [0, 0]
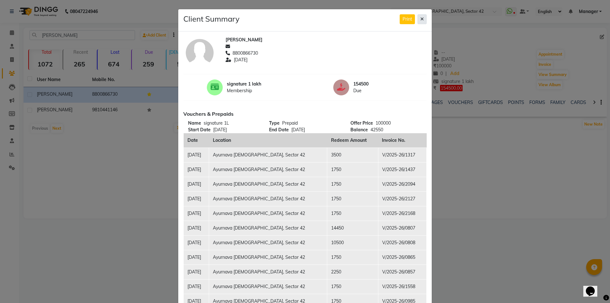
click at [419, 23] on button at bounding box center [421, 19] width 9 height 10
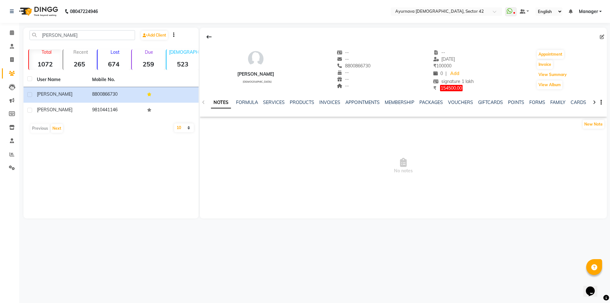
click at [537, 70] on button "View Summary" at bounding box center [552, 74] width 31 height 9
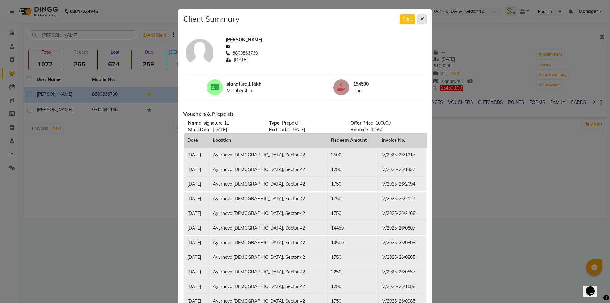
click at [421, 20] on icon at bounding box center [421, 19] width 3 height 4
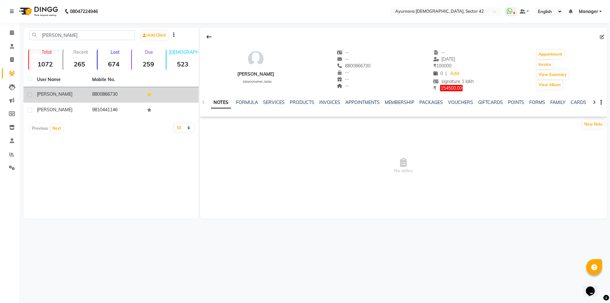
click at [94, 99] on td "8800866730" at bounding box center [115, 95] width 55 height 16
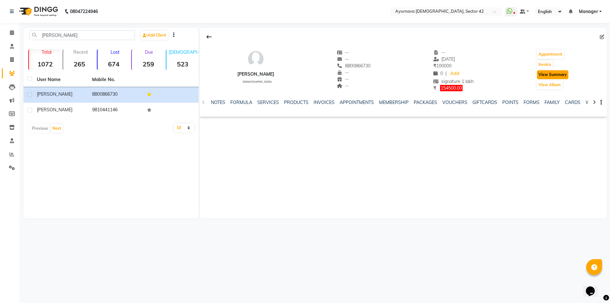
click at [551, 78] on button "View Summary" at bounding box center [552, 74] width 31 height 9
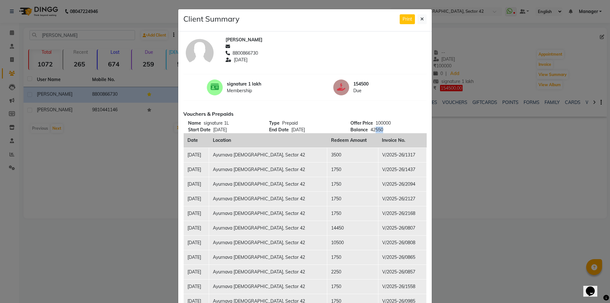
drag, startPoint x: 373, startPoint y: 131, endPoint x: 384, endPoint y: 131, distance: 11.1
click at [384, 131] on div "Balance 42550" at bounding box center [385, 129] width 71 height 7
click at [417, 18] on button at bounding box center [421, 19] width 9 height 10
